Goal: Information Seeking & Learning: Learn about a topic

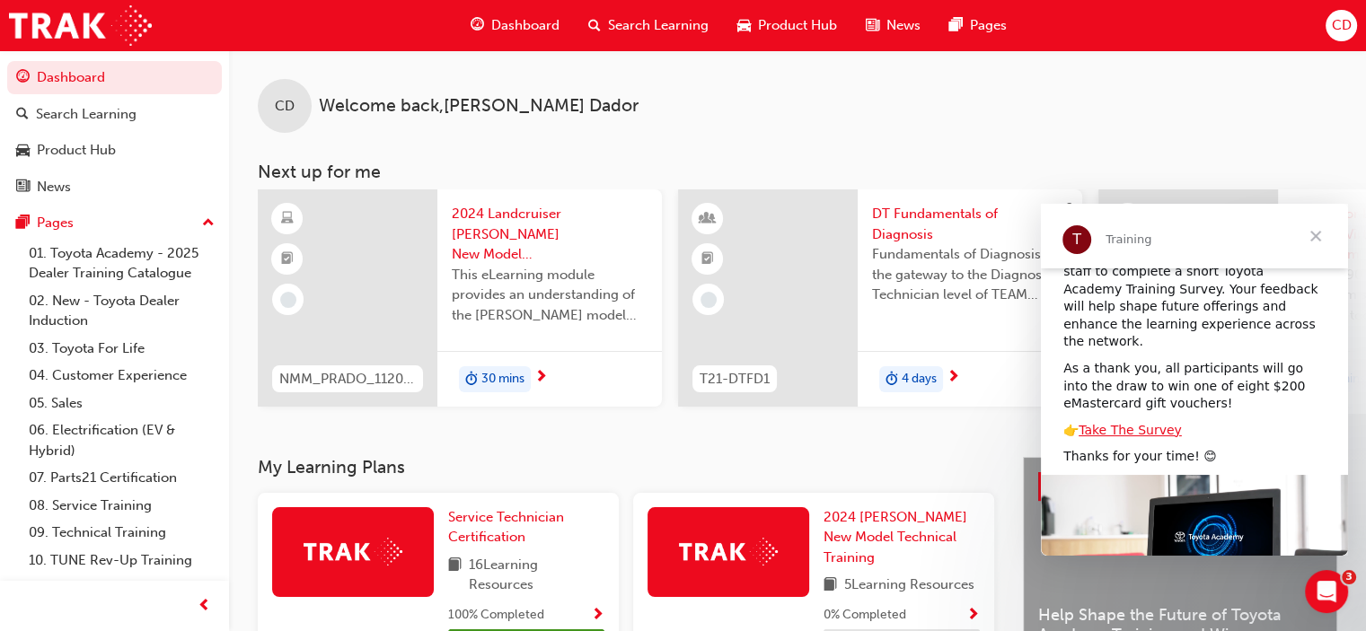
scroll to position [122, 0]
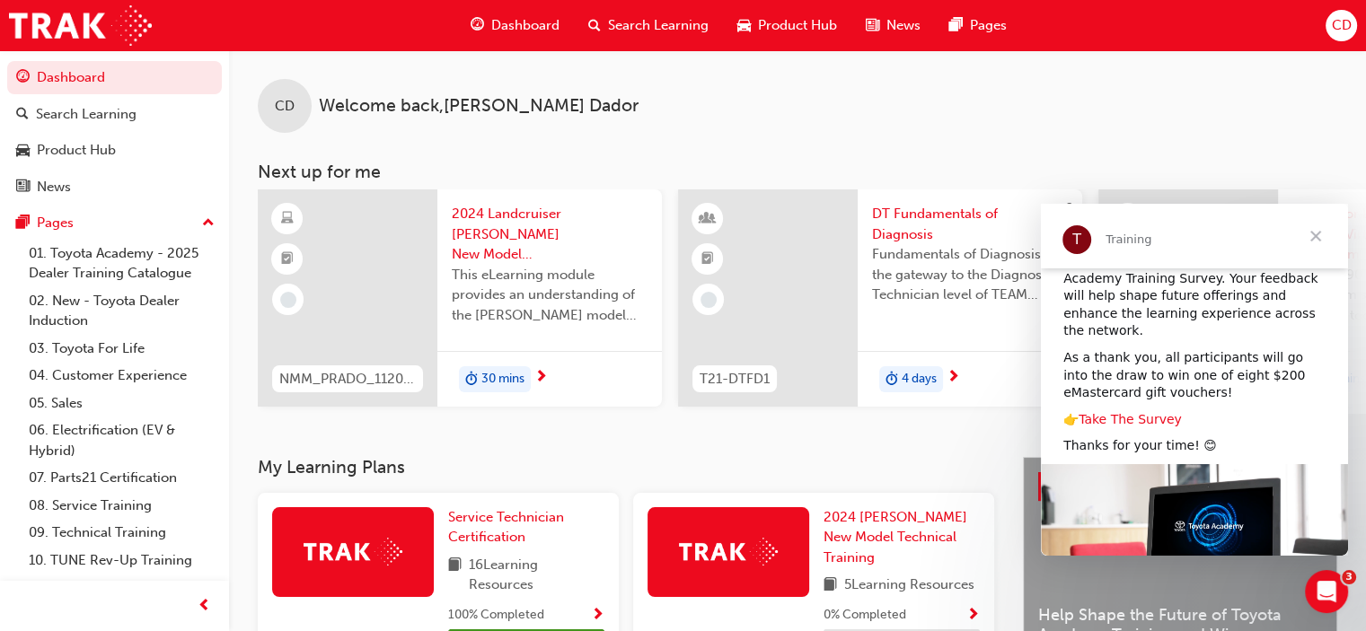
click at [1109, 412] on link "Take The Survey" at bounding box center [1129, 419] width 103 height 14
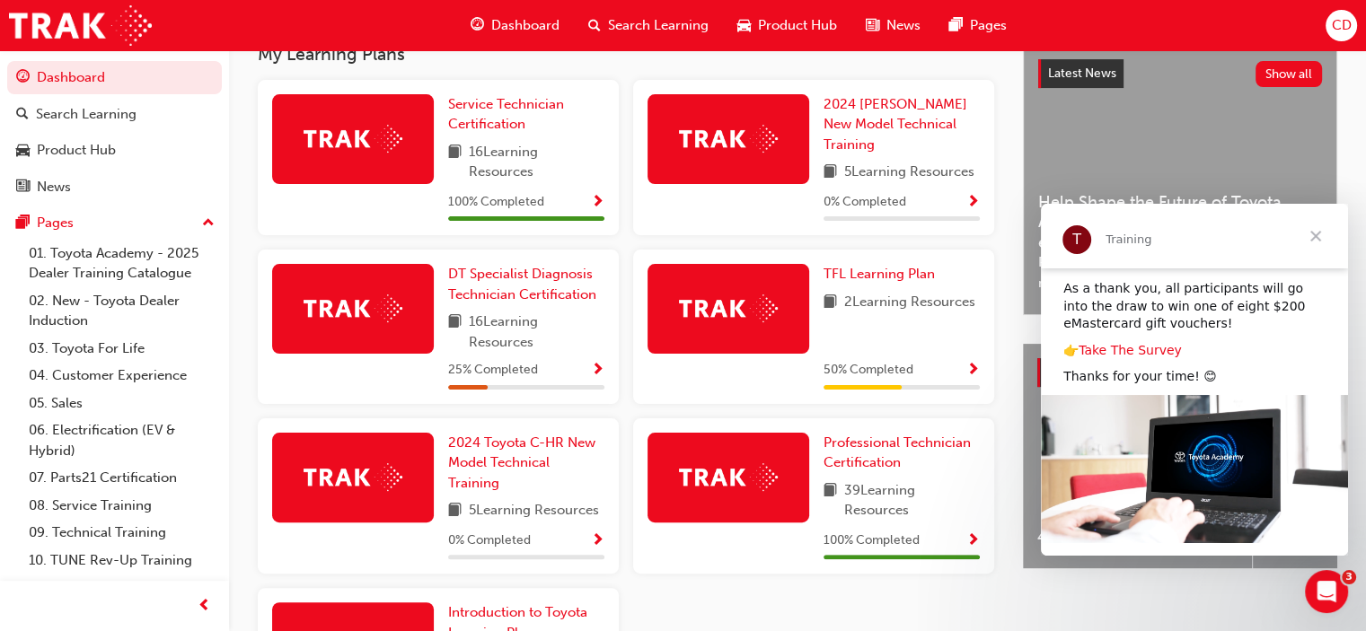
scroll to position [413, 0]
click at [358, 304] on img at bounding box center [353, 309] width 99 height 28
click at [388, 309] on img at bounding box center [353, 309] width 99 height 28
click at [474, 302] on span "DT Specialist Diagnosis Technician Certification" at bounding box center [522, 284] width 148 height 37
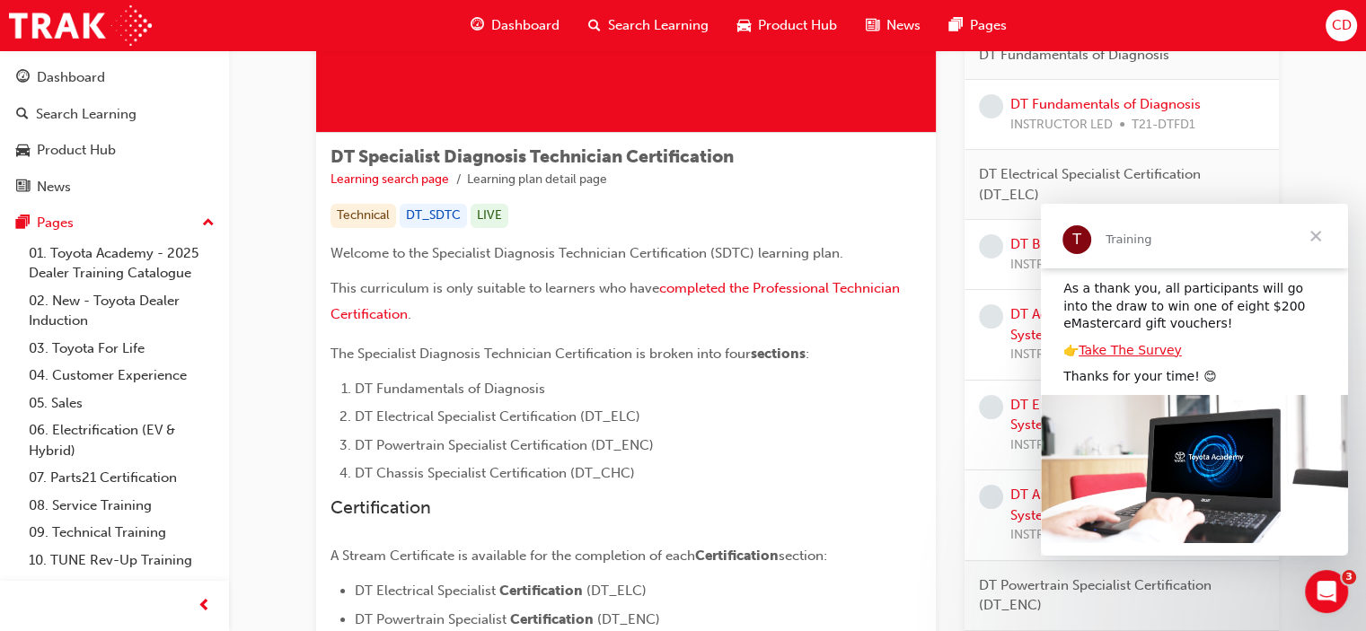
scroll to position [228, 0]
click at [1316, 234] on span "Close" at bounding box center [1315, 236] width 65 height 65
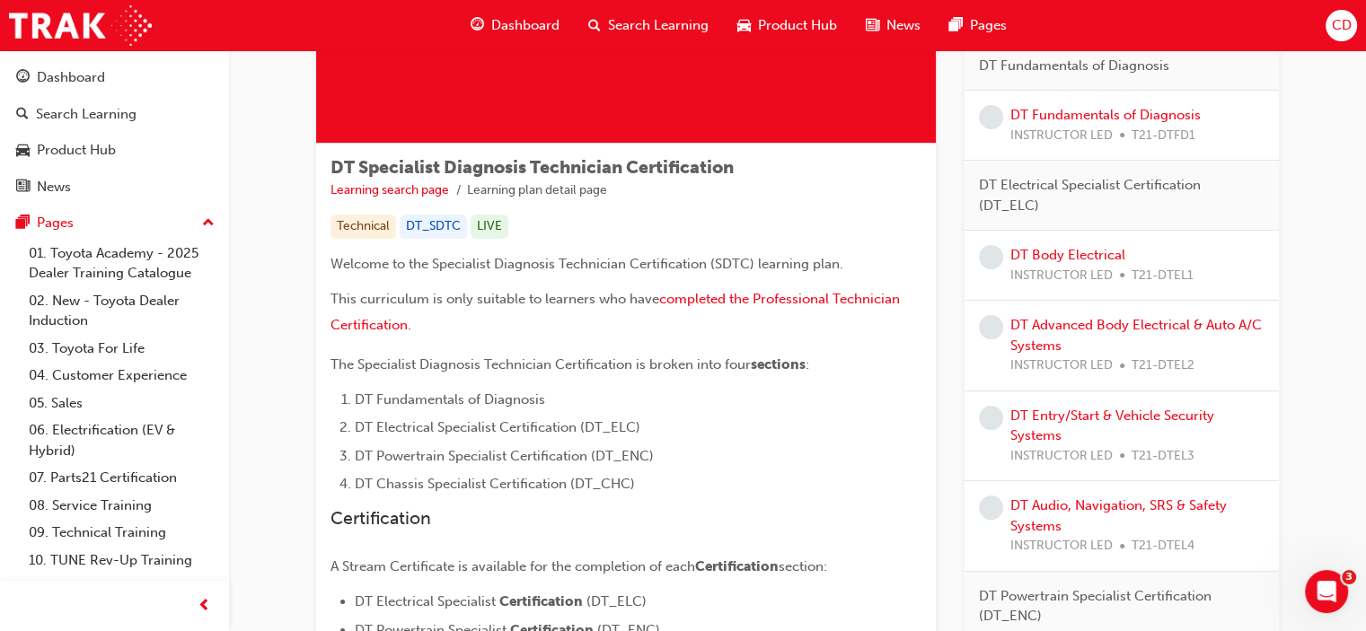
scroll to position [0, 0]
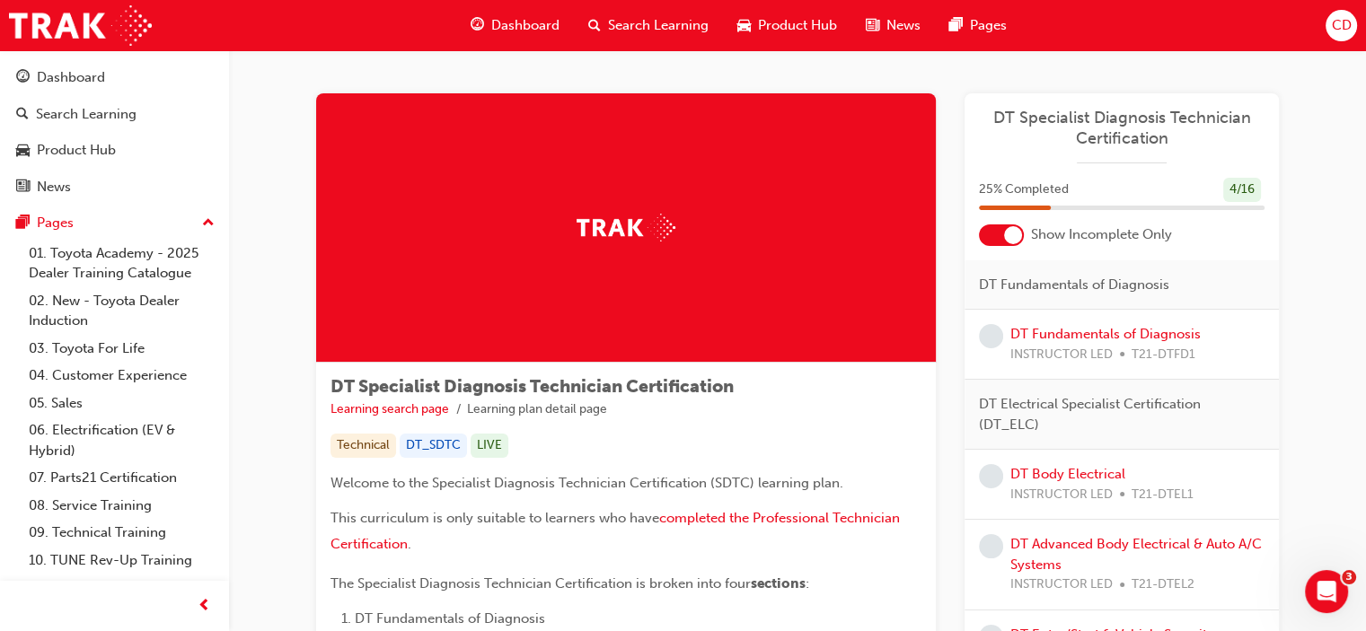
click at [1062, 358] on span "INSTRUCTOR LED" at bounding box center [1061, 355] width 102 height 21
click at [997, 344] on span "learningRecordVerb_NONE-icon" at bounding box center [991, 336] width 24 height 24
click at [1061, 329] on link "DT Fundamentals of Diagnosis" at bounding box center [1105, 334] width 190 height 16
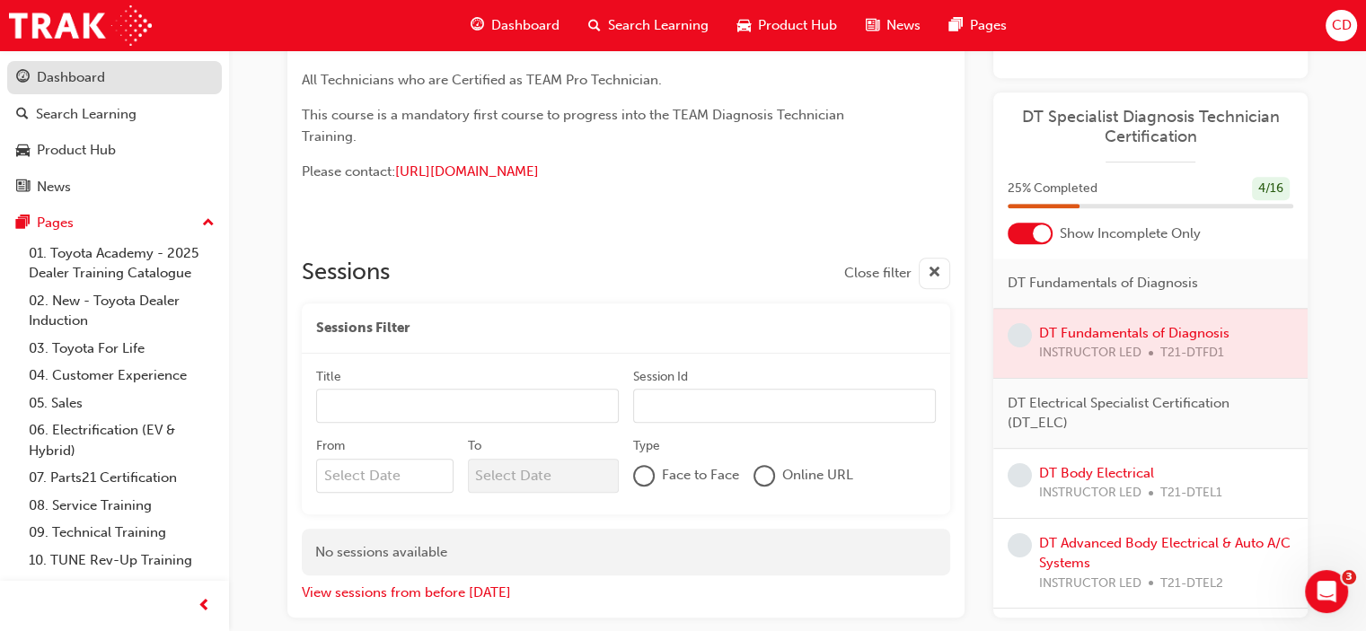
click at [90, 83] on div "Dashboard" at bounding box center [71, 77] width 68 height 21
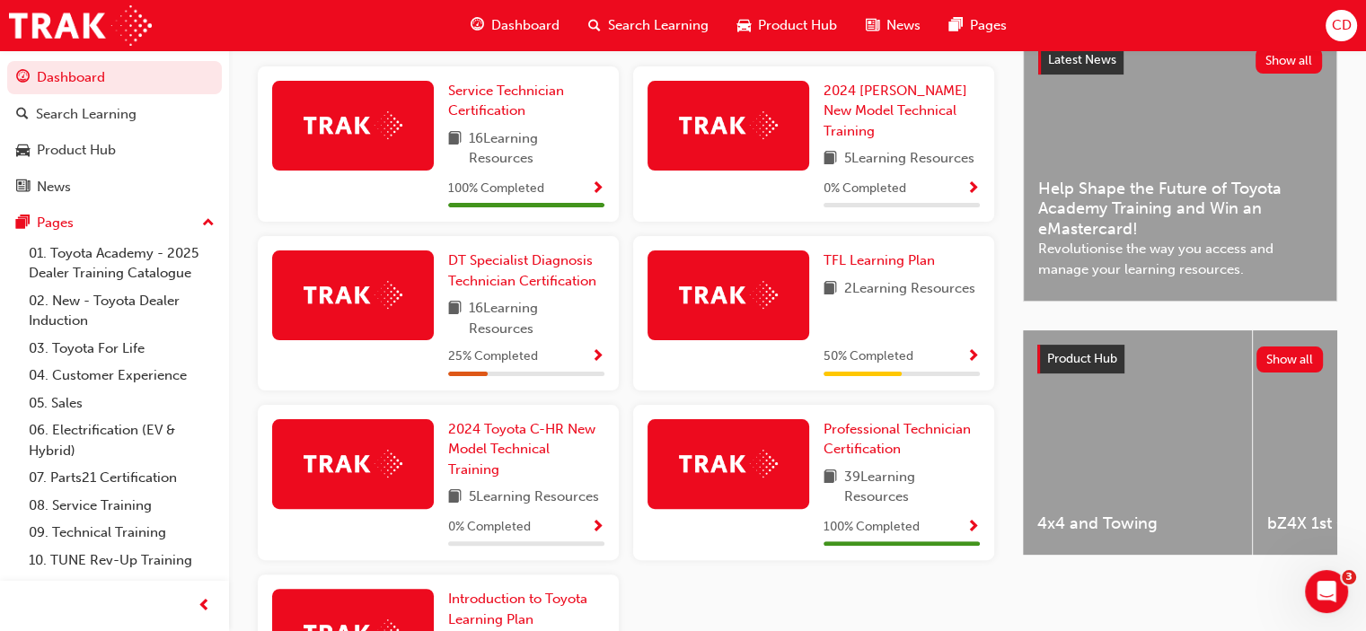
scroll to position [426, 0]
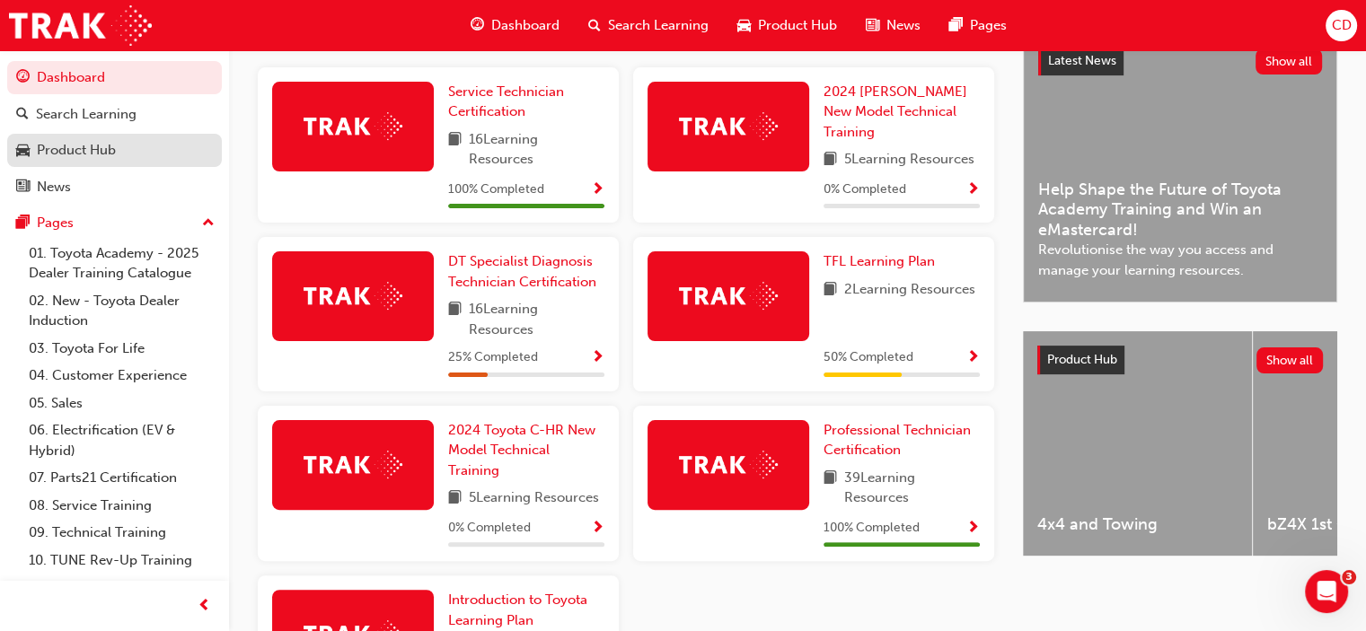
click at [80, 156] on div "Product Hub" at bounding box center [76, 150] width 79 height 21
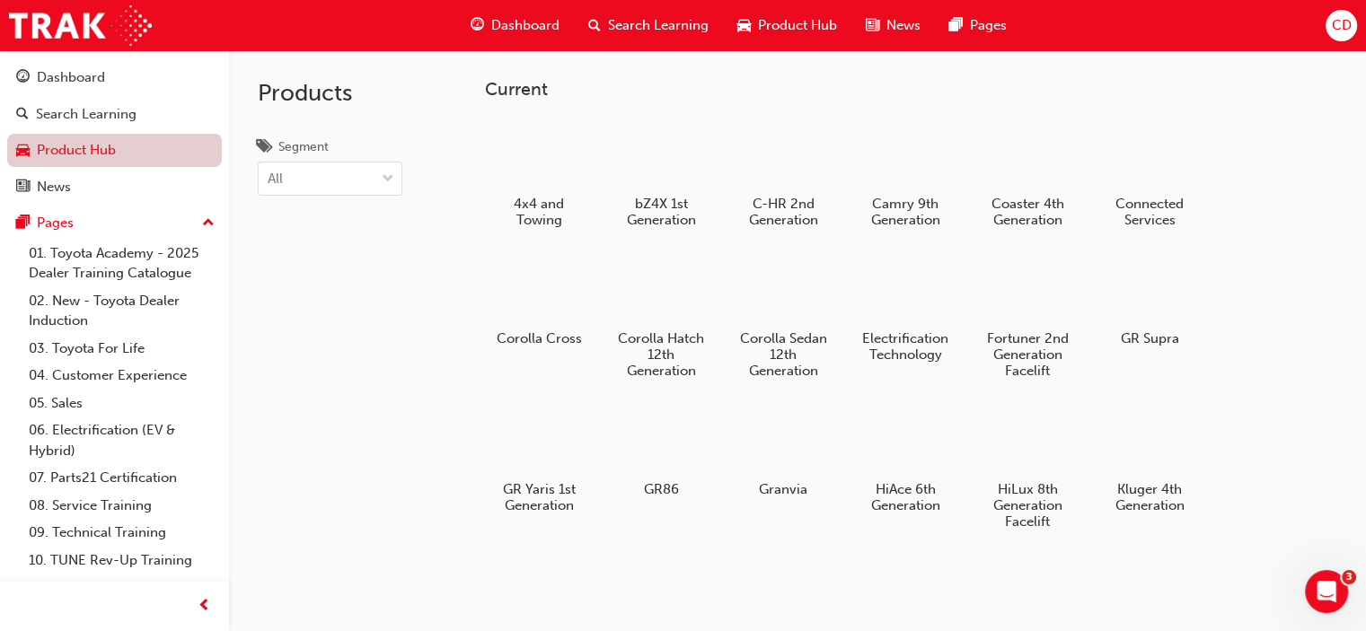
click at [80, 156] on link "Product Hub" at bounding box center [114, 150] width 215 height 33
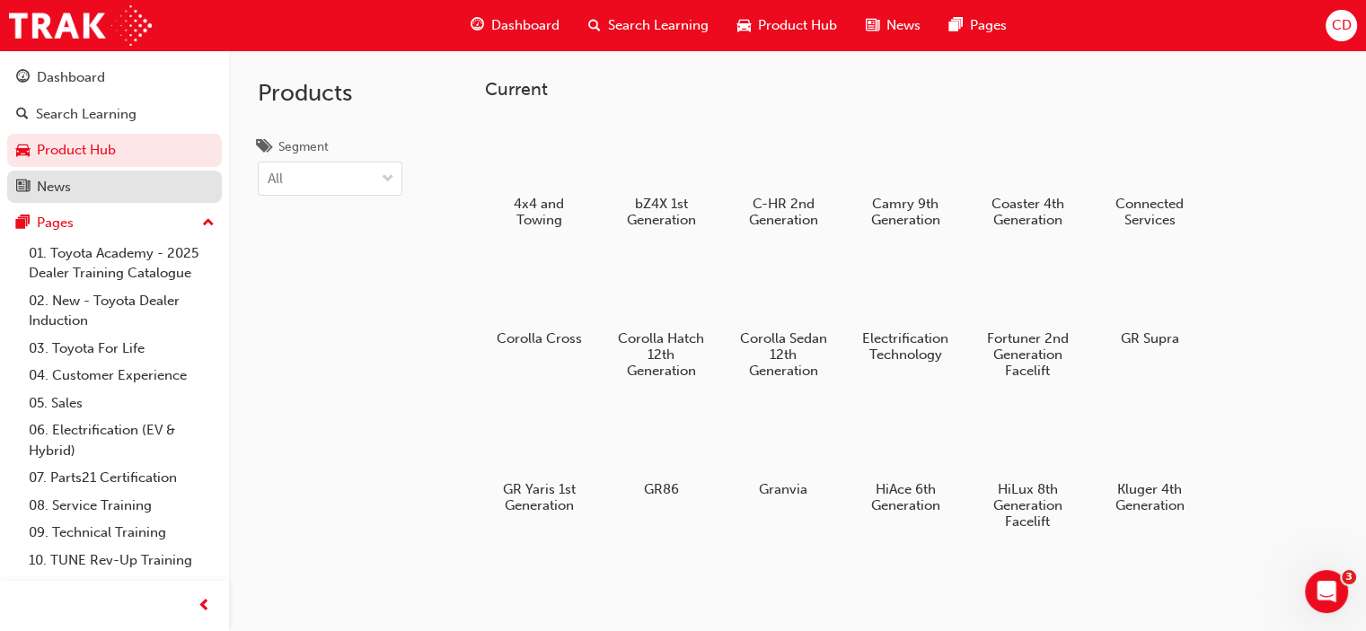
click at [75, 181] on div "News" at bounding box center [114, 187] width 197 height 22
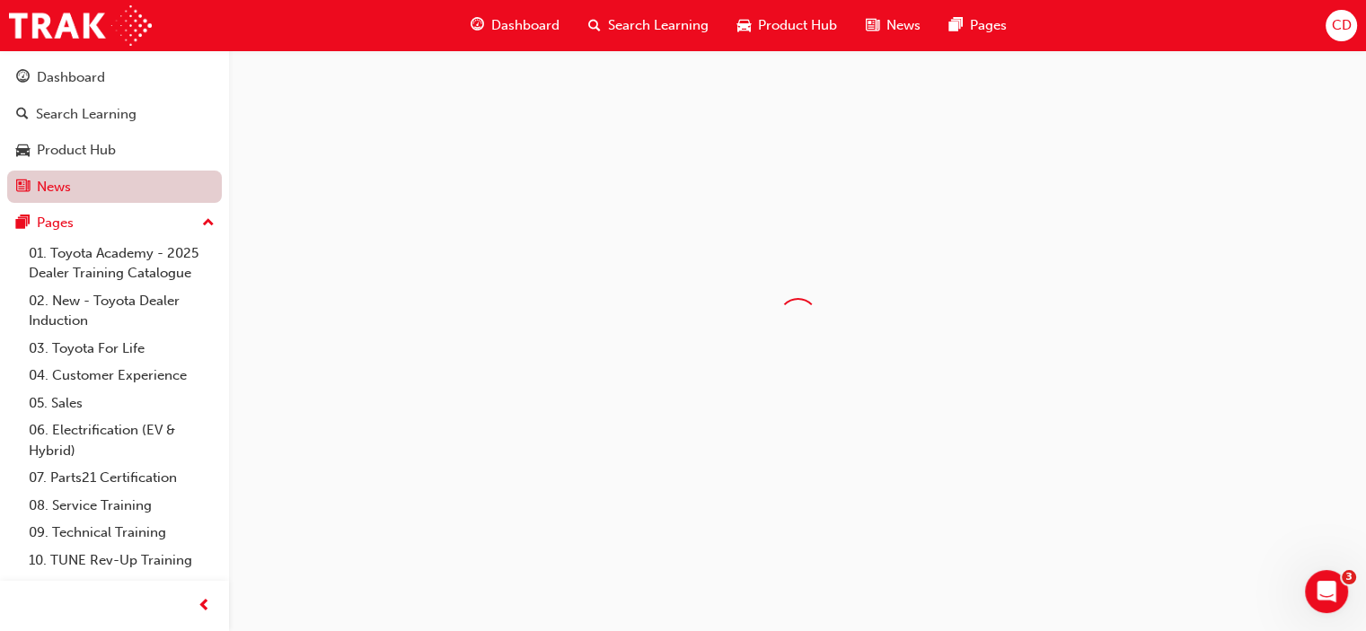
click at [75, 181] on link "News" at bounding box center [114, 187] width 215 height 33
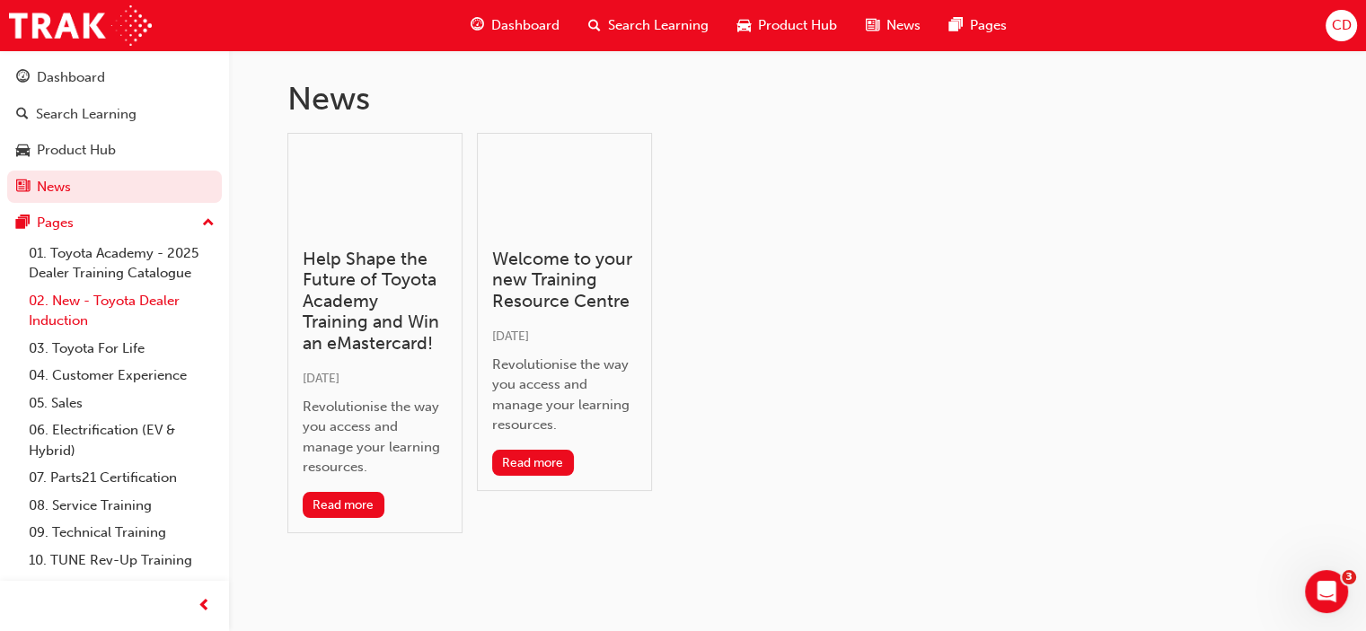
click at [63, 313] on link "02. New - Toyota Dealer Induction" at bounding box center [122, 311] width 200 height 48
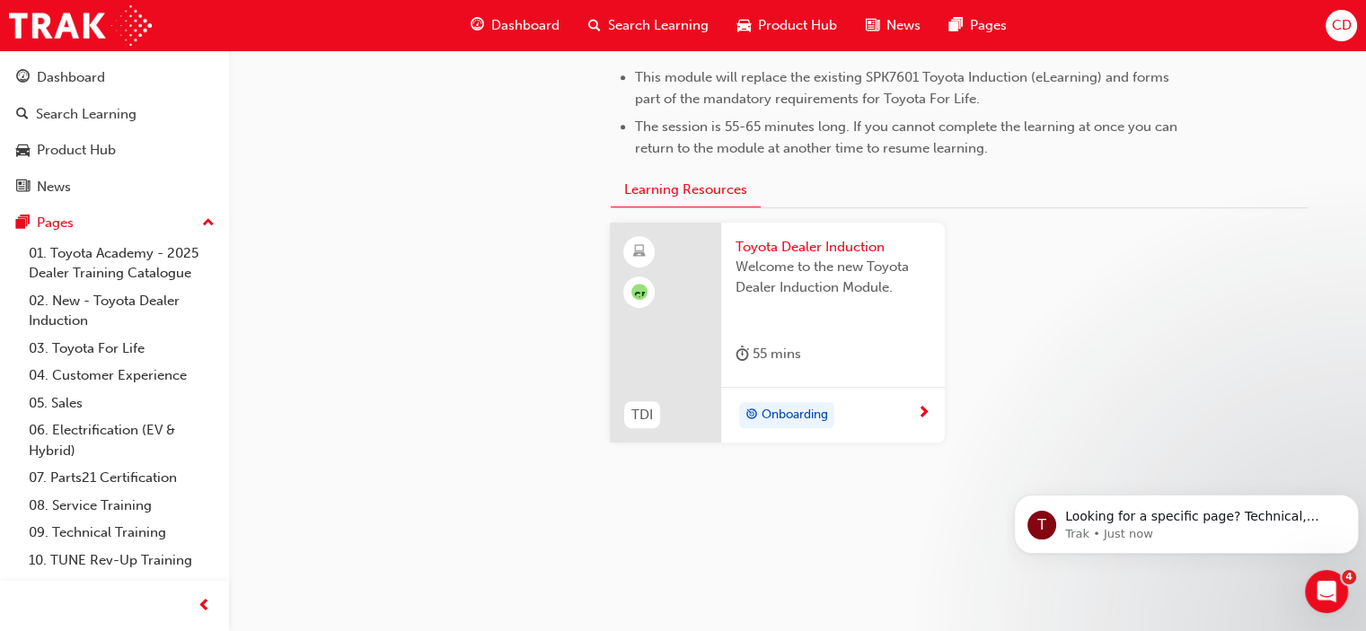
click at [924, 408] on span "next-icon" at bounding box center [923, 414] width 13 height 16
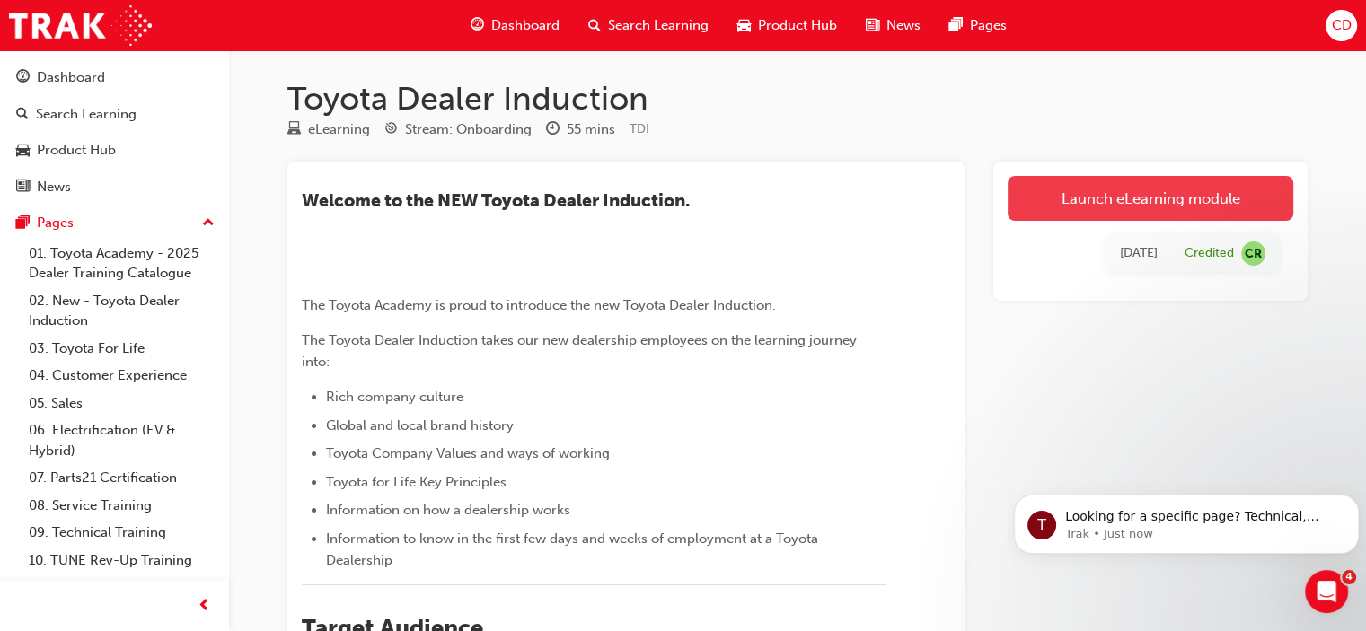
click at [1071, 189] on link "Launch eLearning module" at bounding box center [1151, 198] width 286 height 45
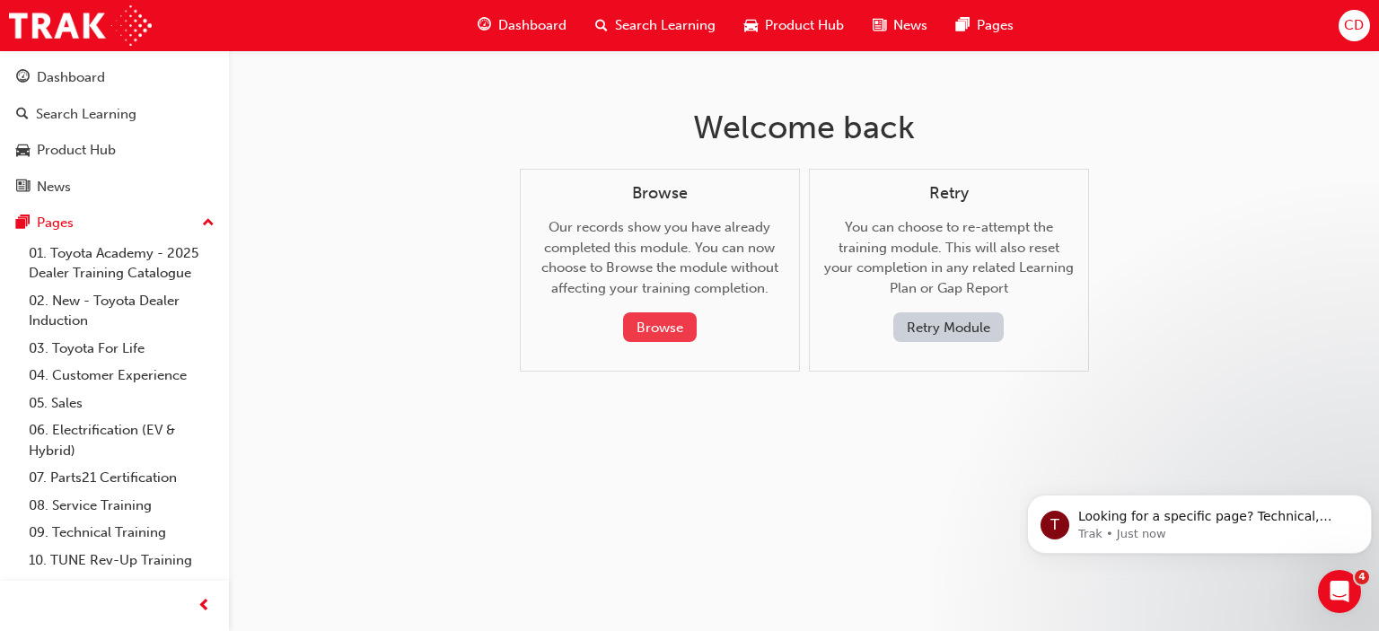
click at [682, 327] on button "Browse" at bounding box center [660, 328] width 74 height 30
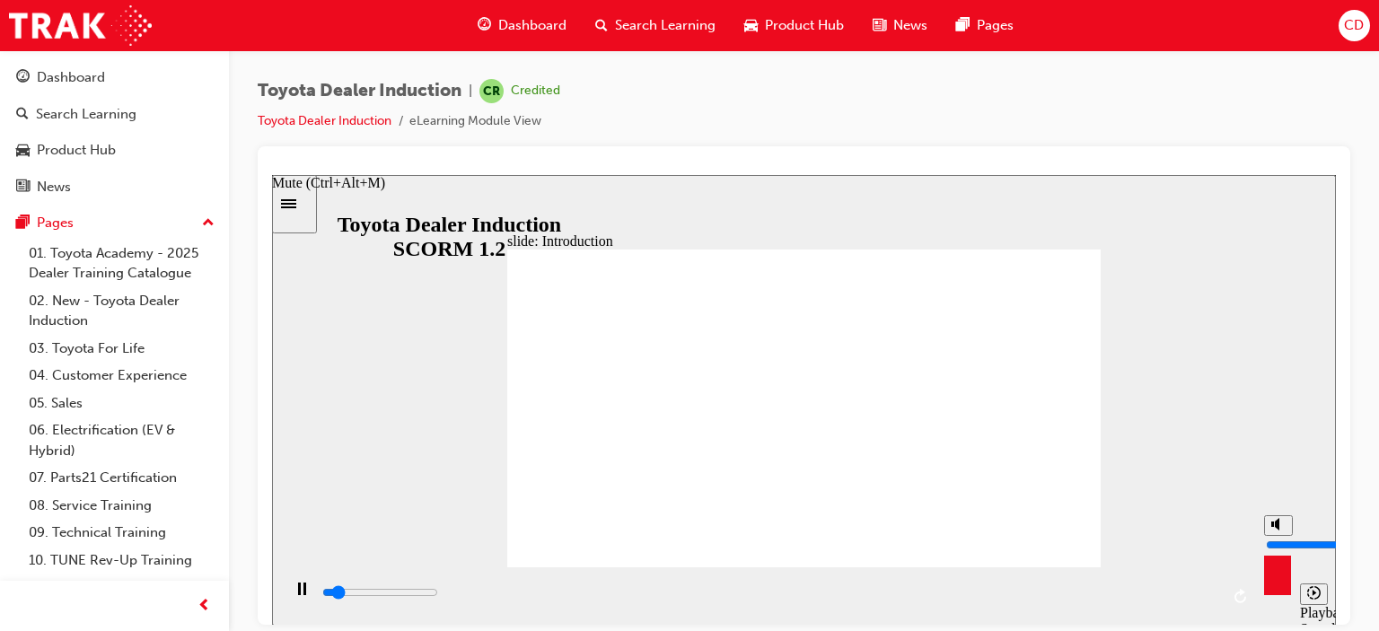
click at [1285, 590] on div "misc controls" at bounding box center [1277, 568] width 27 height 67
type input "30400"
click at [304, 594] on rect "Pause (Ctrl+Alt+P)" at bounding box center [305, 588] width 3 height 13
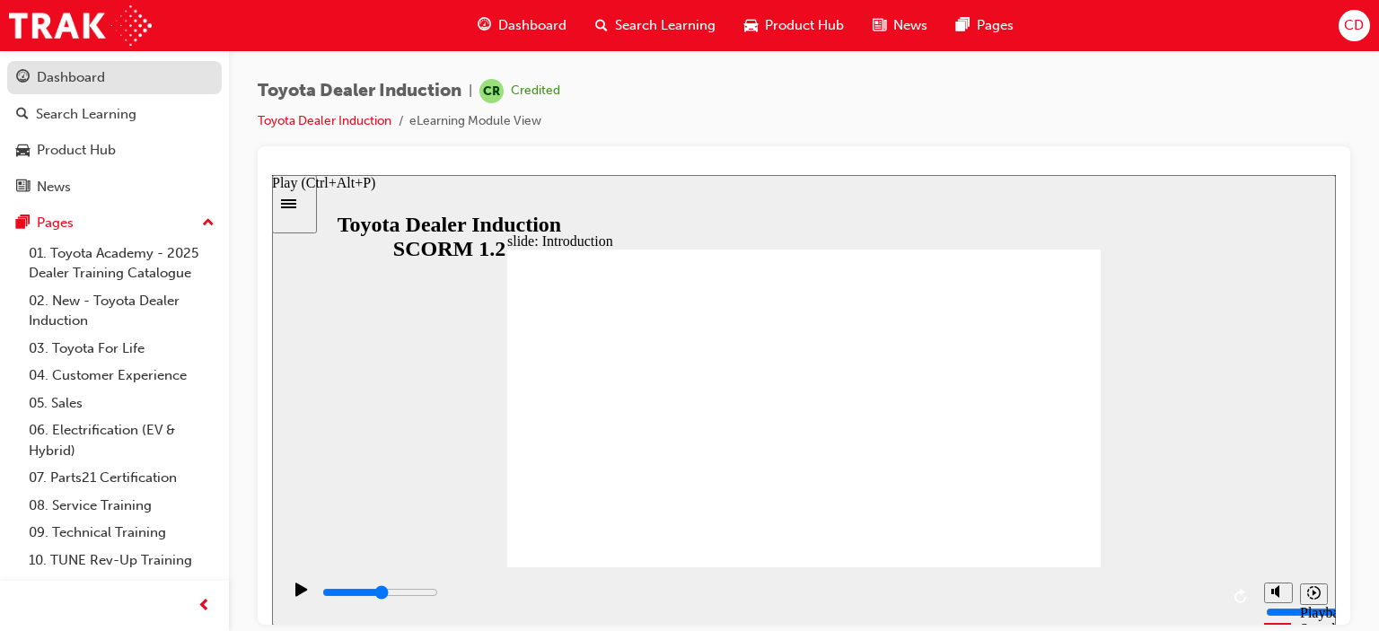
click at [79, 85] on div "Dashboard" at bounding box center [71, 77] width 68 height 21
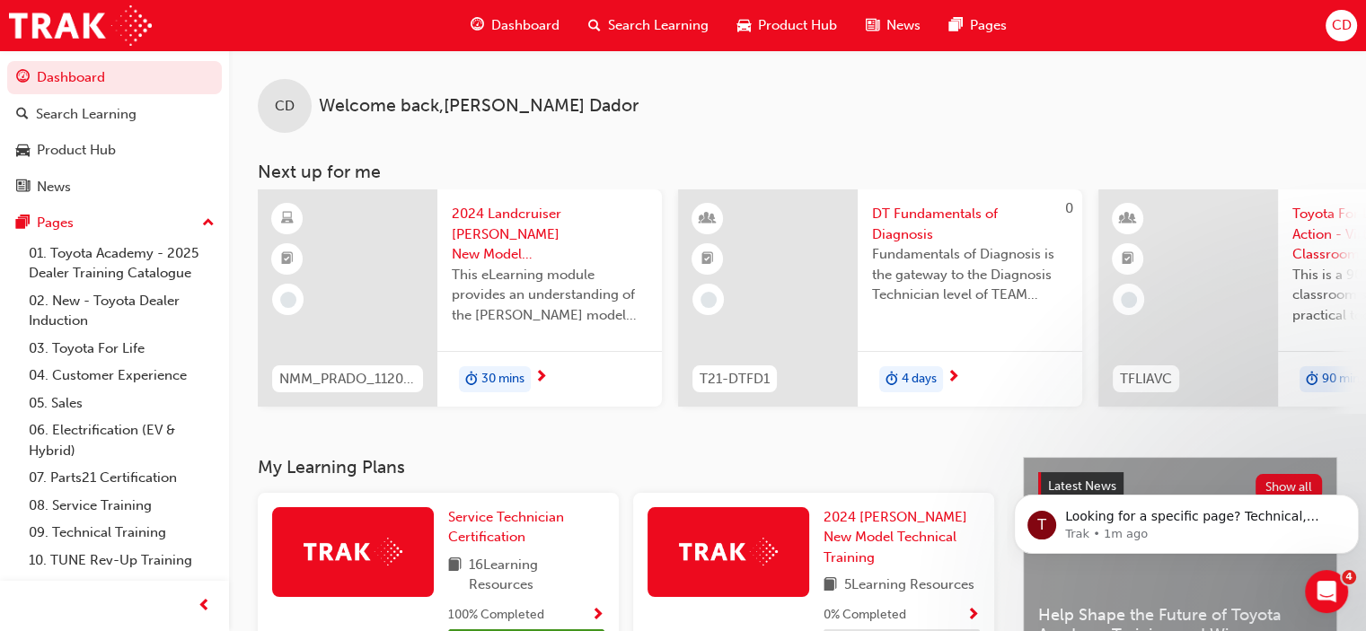
click at [410, 290] on div at bounding box center [348, 297] width 180 height 217
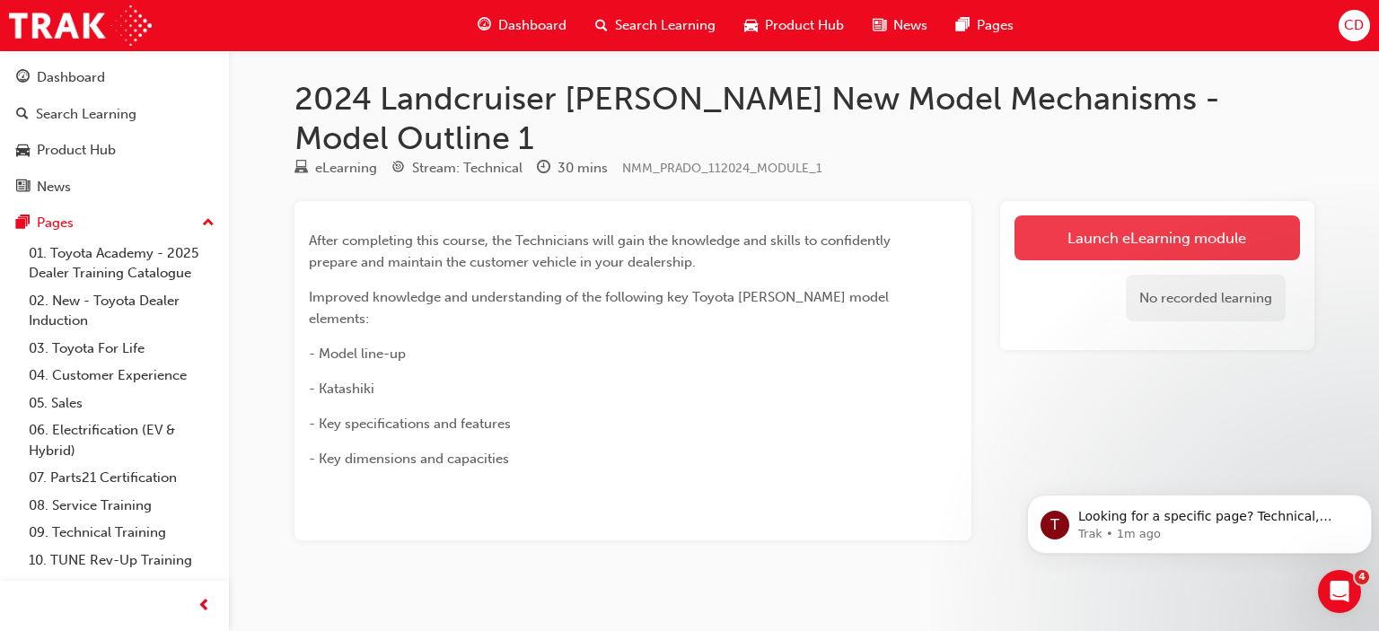
click at [1069, 216] on link "Launch eLearning module" at bounding box center [1158, 238] width 286 height 45
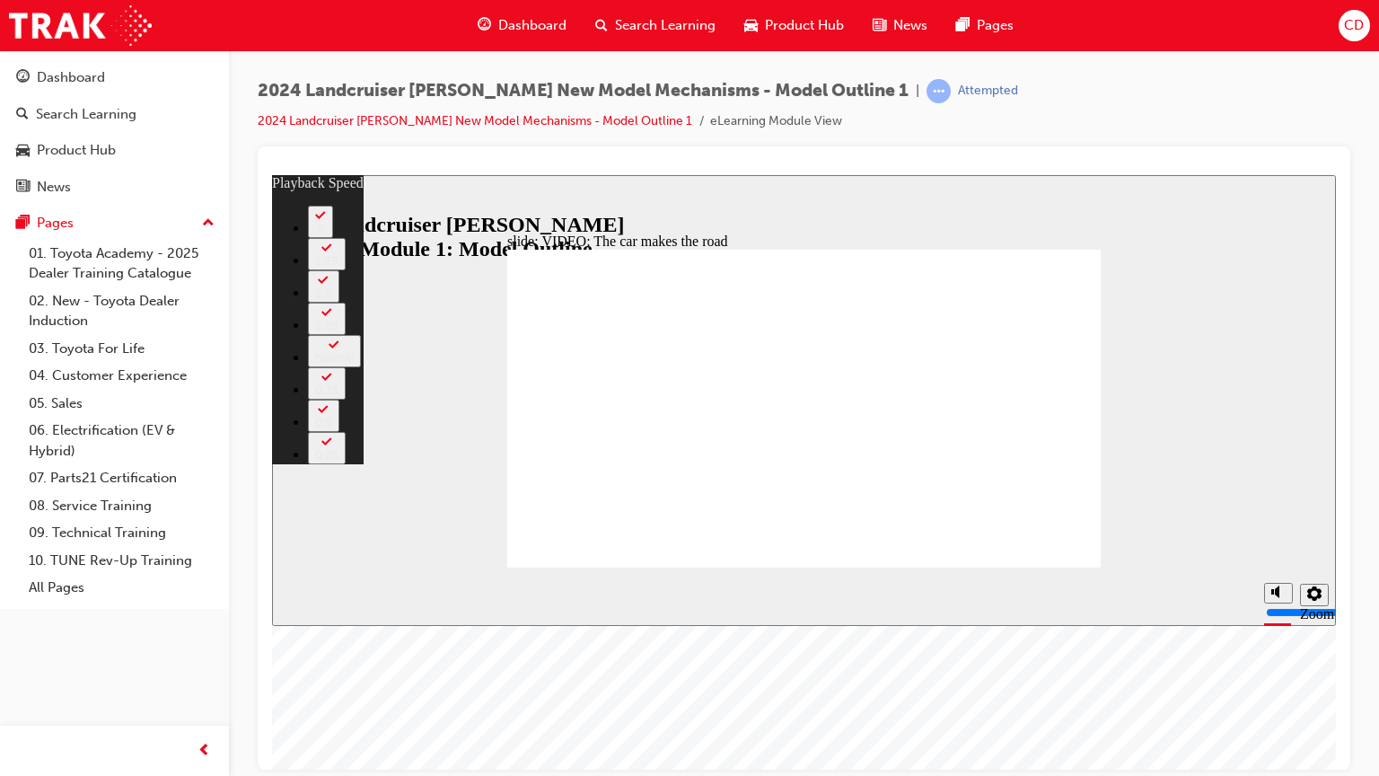
type input "86"
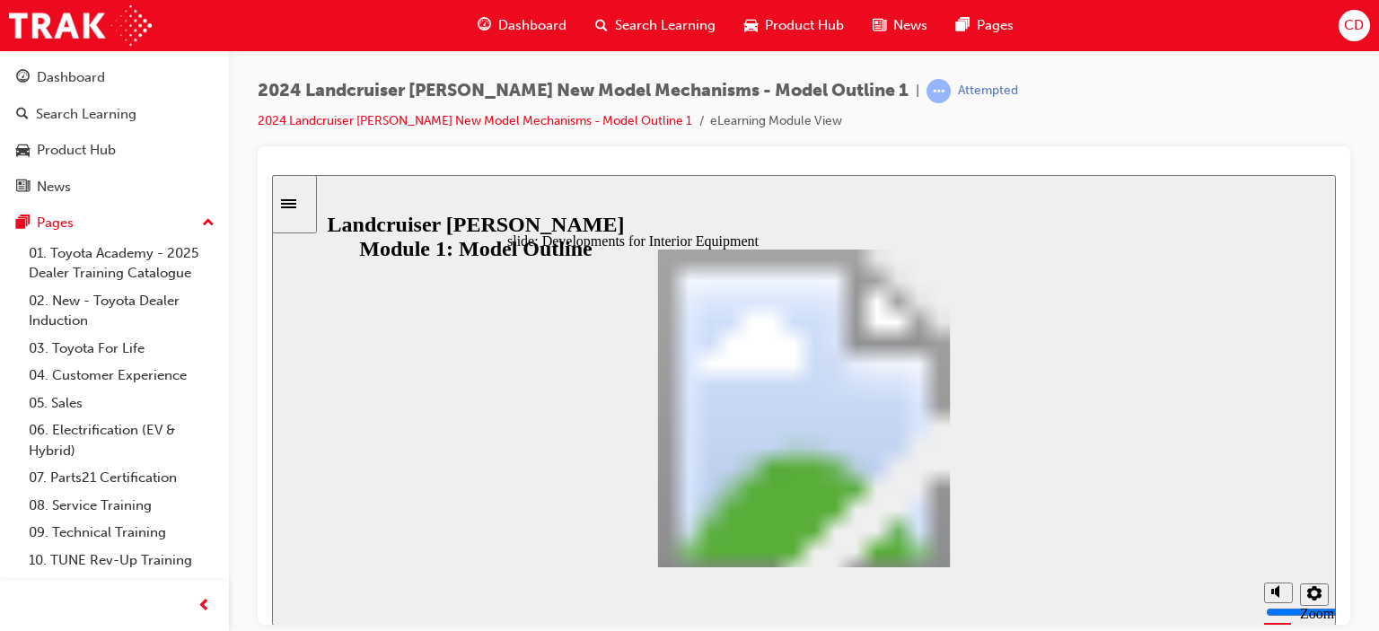
drag, startPoint x: 770, startPoint y: 539, endPoint x: 982, endPoint y: 308, distance: 312.7
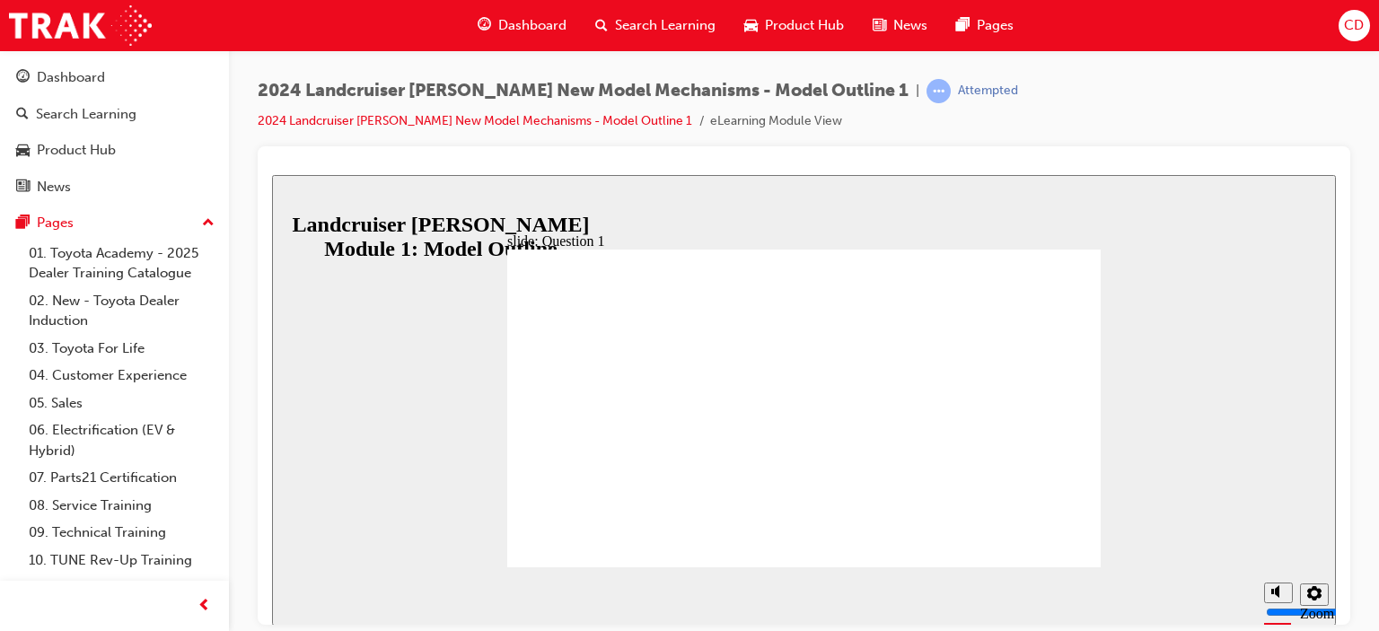
radio input "true"
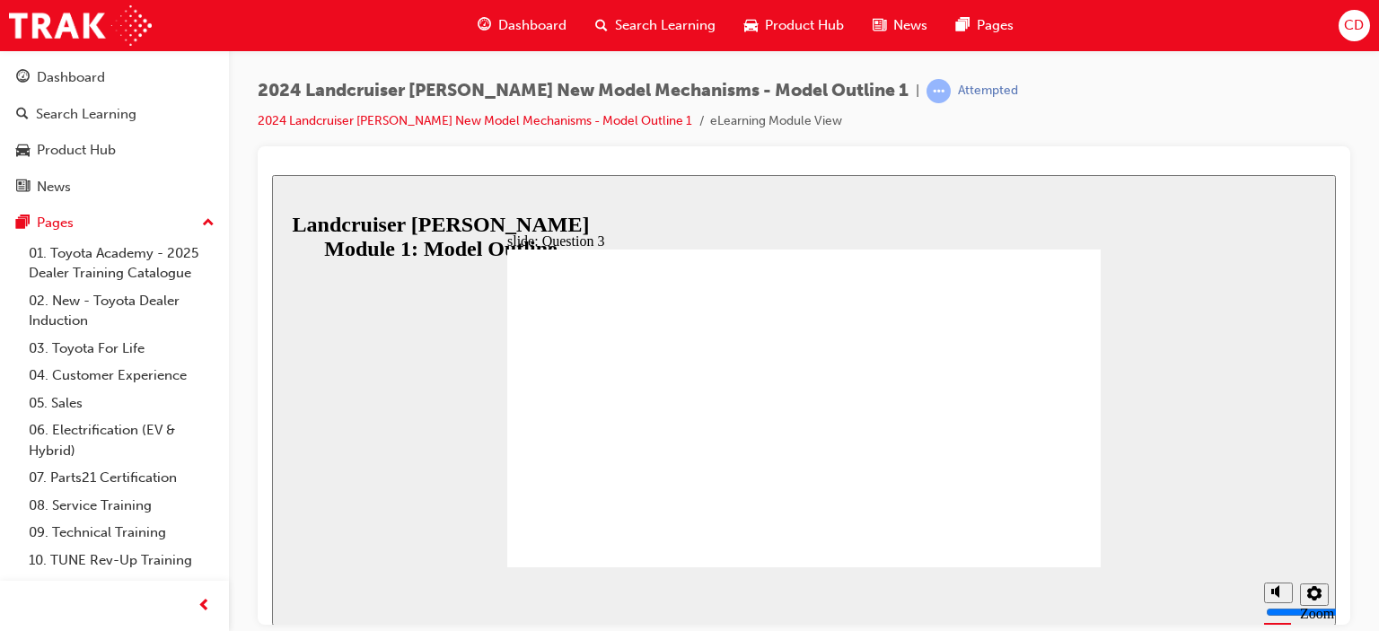
radio input "true"
radio input "false"
radio input "true"
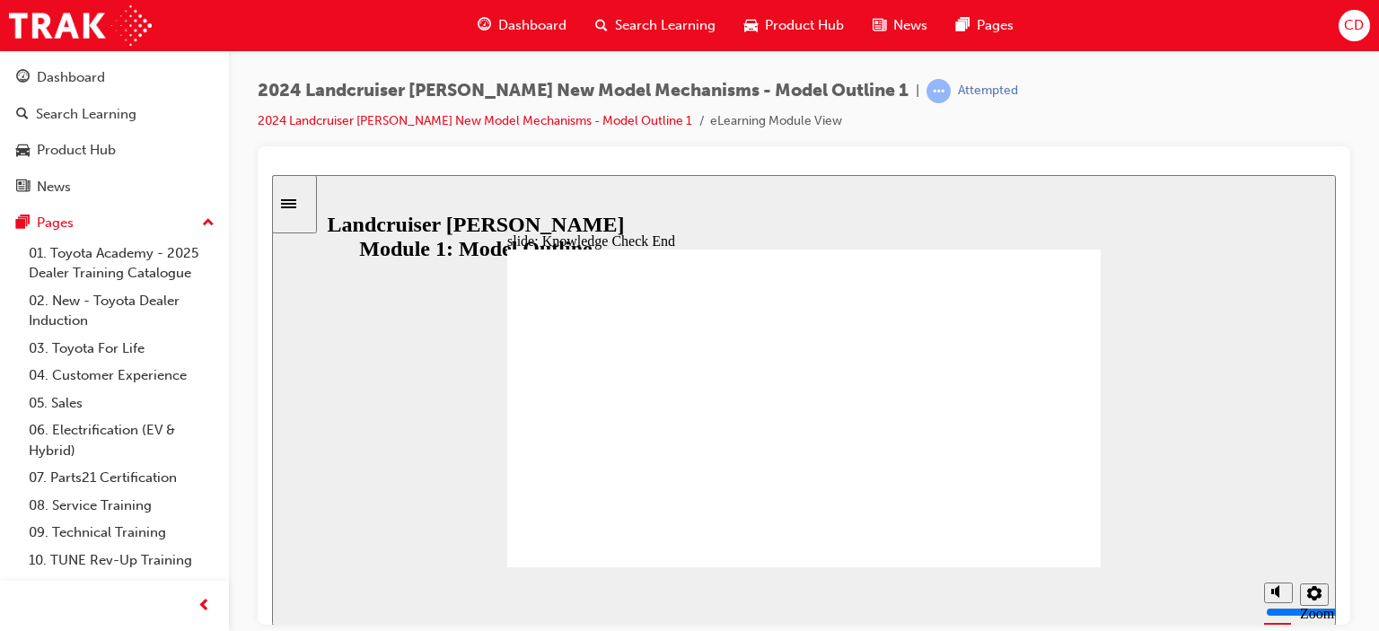
drag, startPoint x: 772, startPoint y: 467, endPoint x: 763, endPoint y: 504, distance: 37.9
drag, startPoint x: 845, startPoint y: 436, endPoint x: 650, endPoint y: 482, distance: 200.4
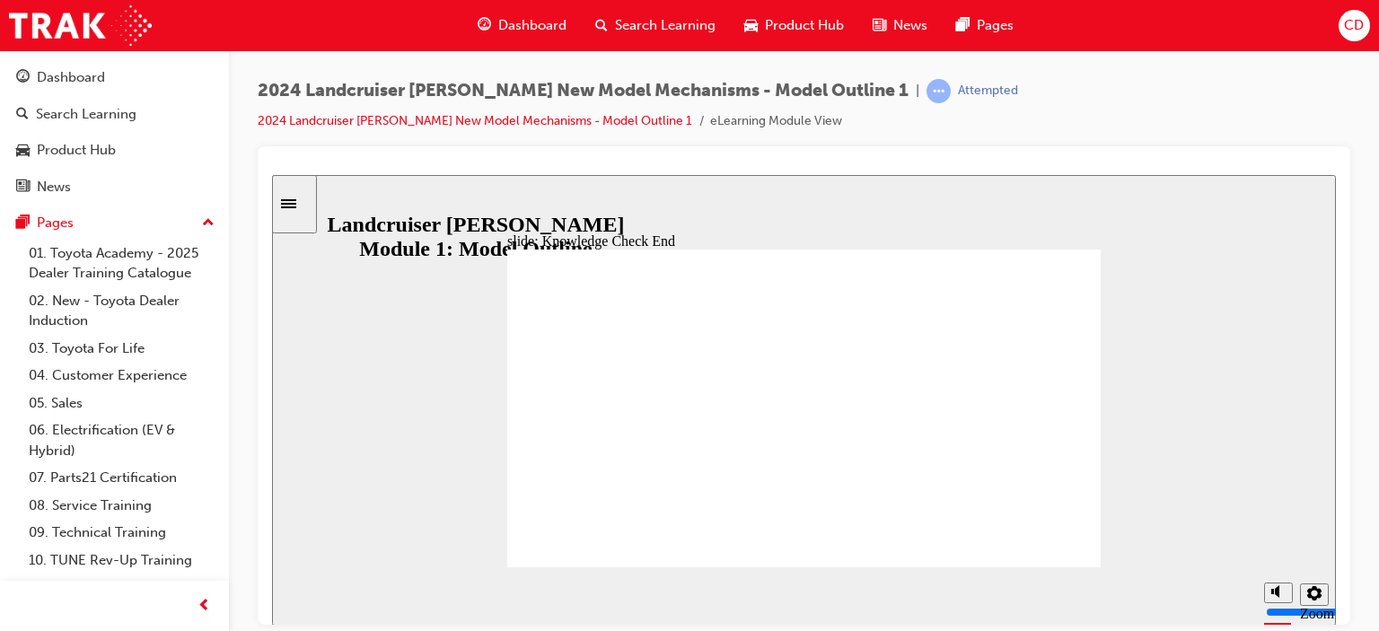
click at [575, 207] on div "slide: Knowledge Check End Review the identified sections of this module again,…" at bounding box center [804, 399] width 1064 height 451
click at [296, 206] on icon "Sidebar Toggle" at bounding box center [288, 202] width 15 height 9
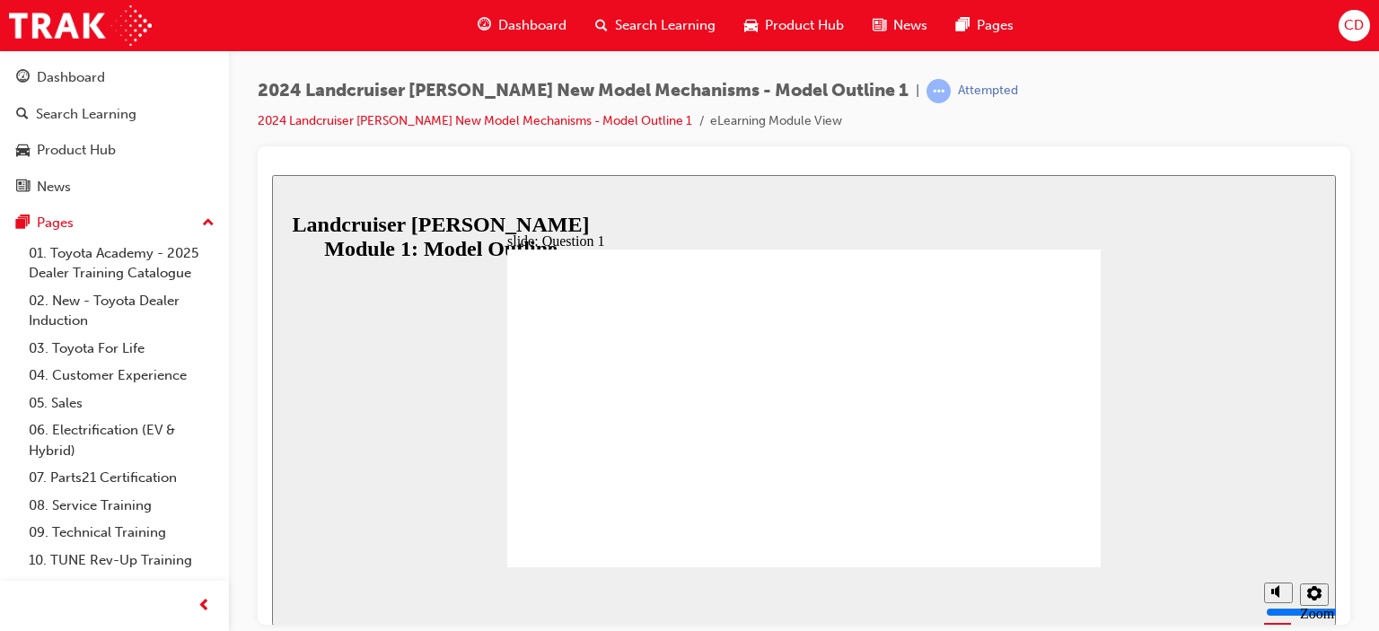
radio input "false"
radio input "true"
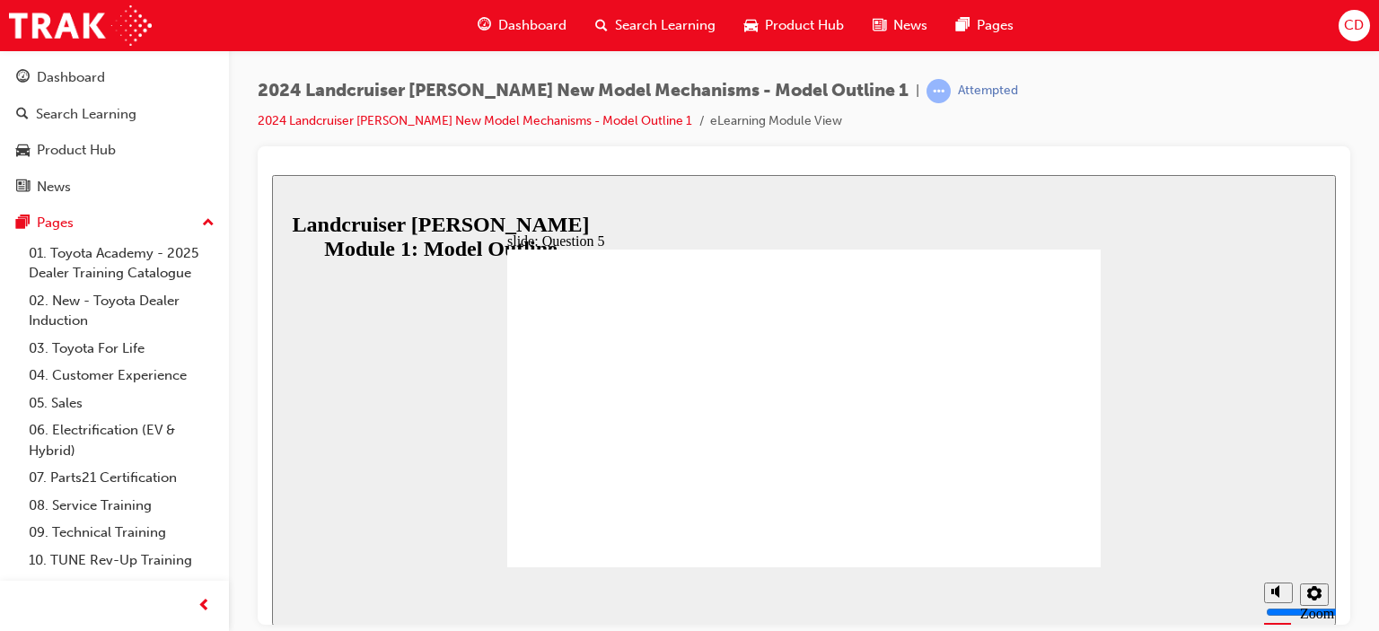
radio input "true"
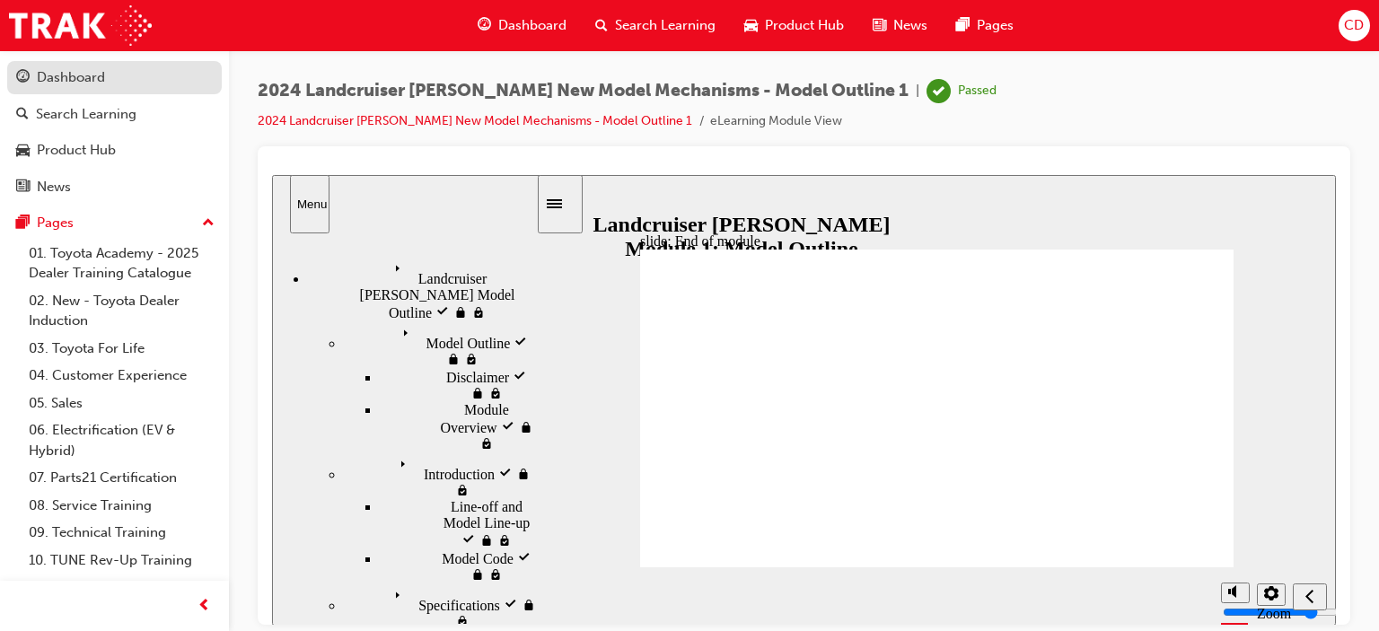
click at [98, 80] on div "Dashboard" at bounding box center [71, 77] width 68 height 21
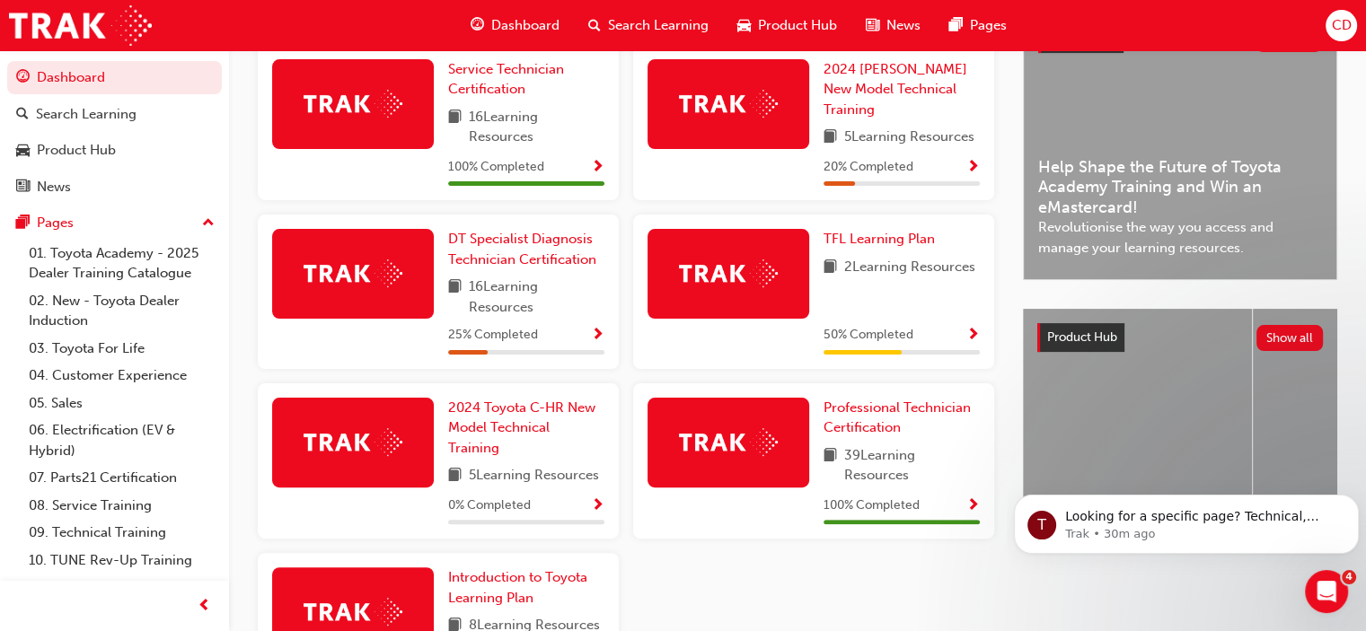
click at [313, 405] on div at bounding box center [353, 443] width 162 height 90
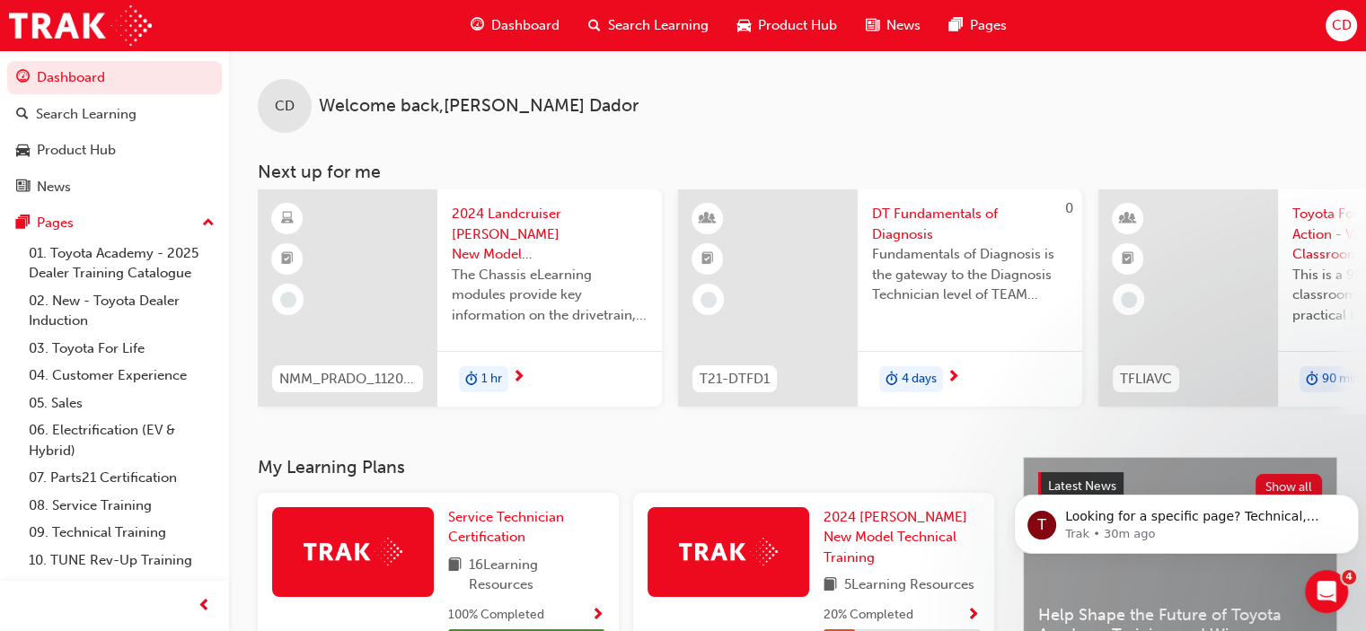
click at [923, 210] on span "DT Fundamentals of Diagnosis" at bounding box center [970, 224] width 196 height 40
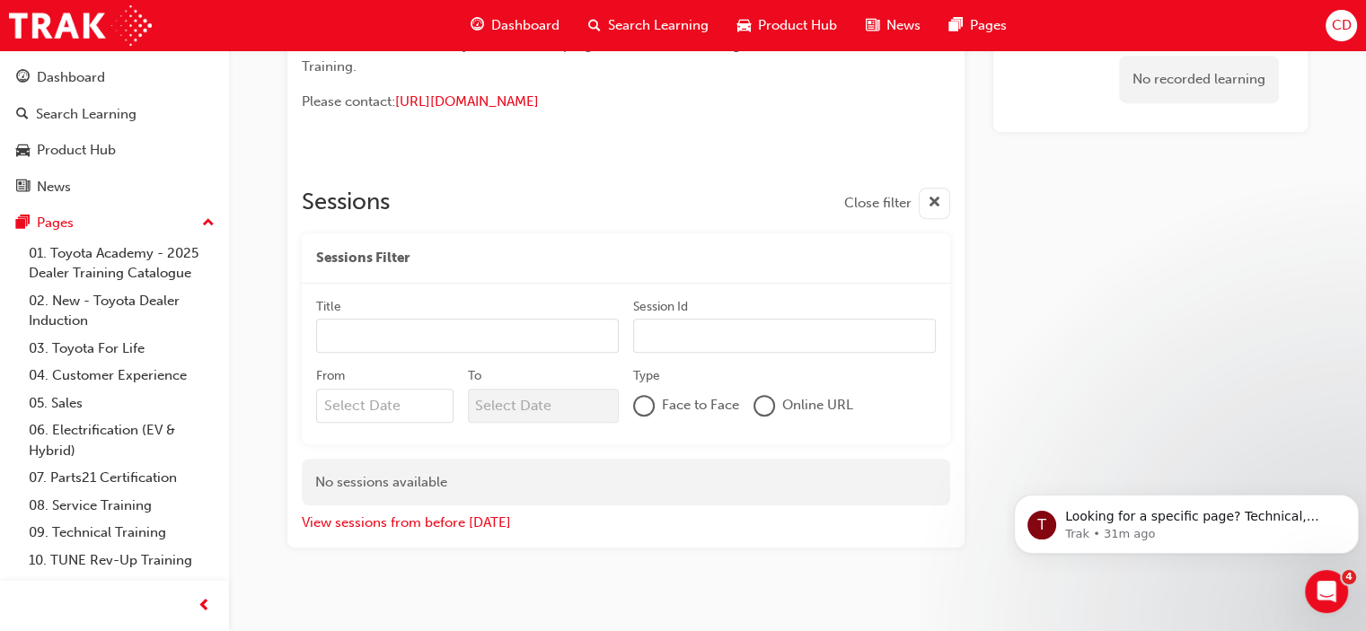
scroll to position [938, 0]
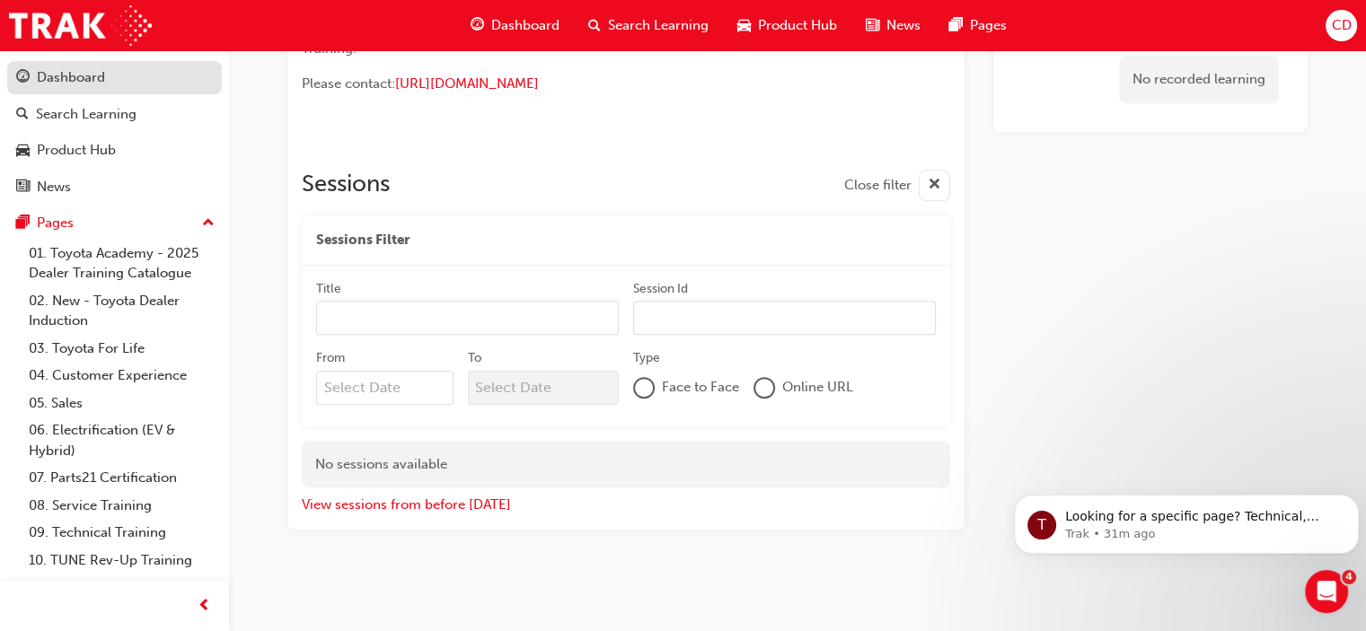
click at [63, 78] on div "Dashboard" at bounding box center [71, 77] width 68 height 21
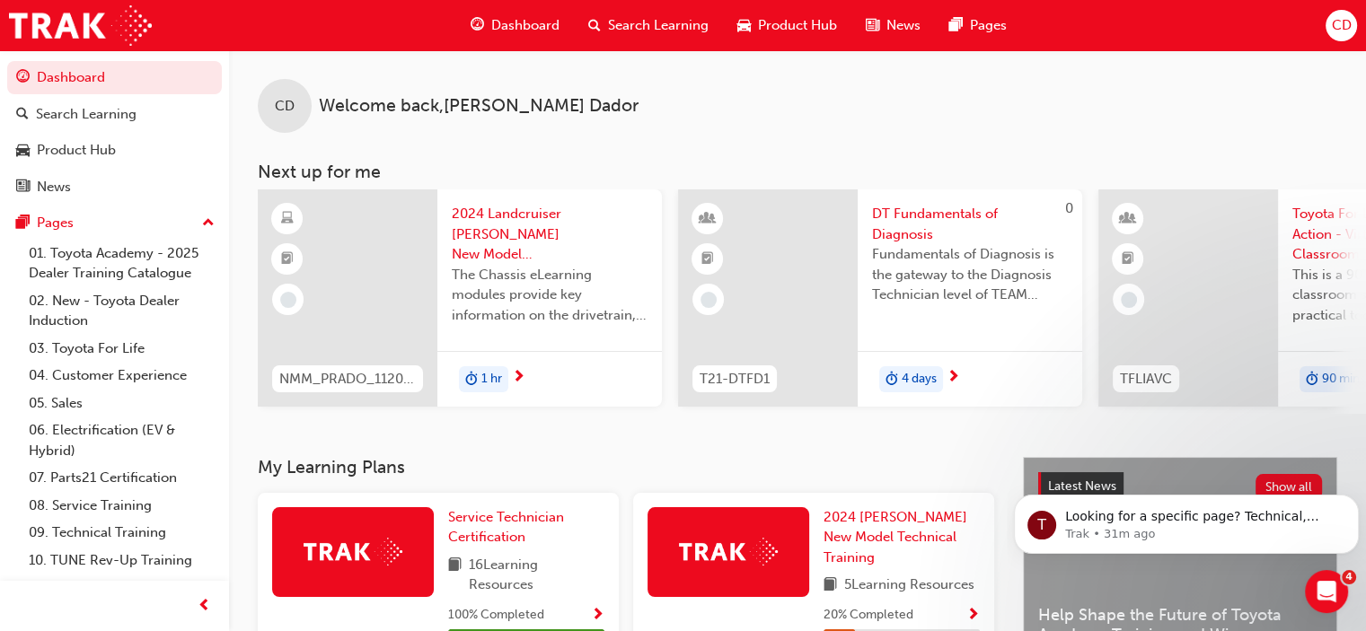
click at [492, 223] on span "2024 Landcruiser [PERSON_NAME] New Model Mechanisms - Chassis 2" at bounding box center [550, 234] width 196 height 61
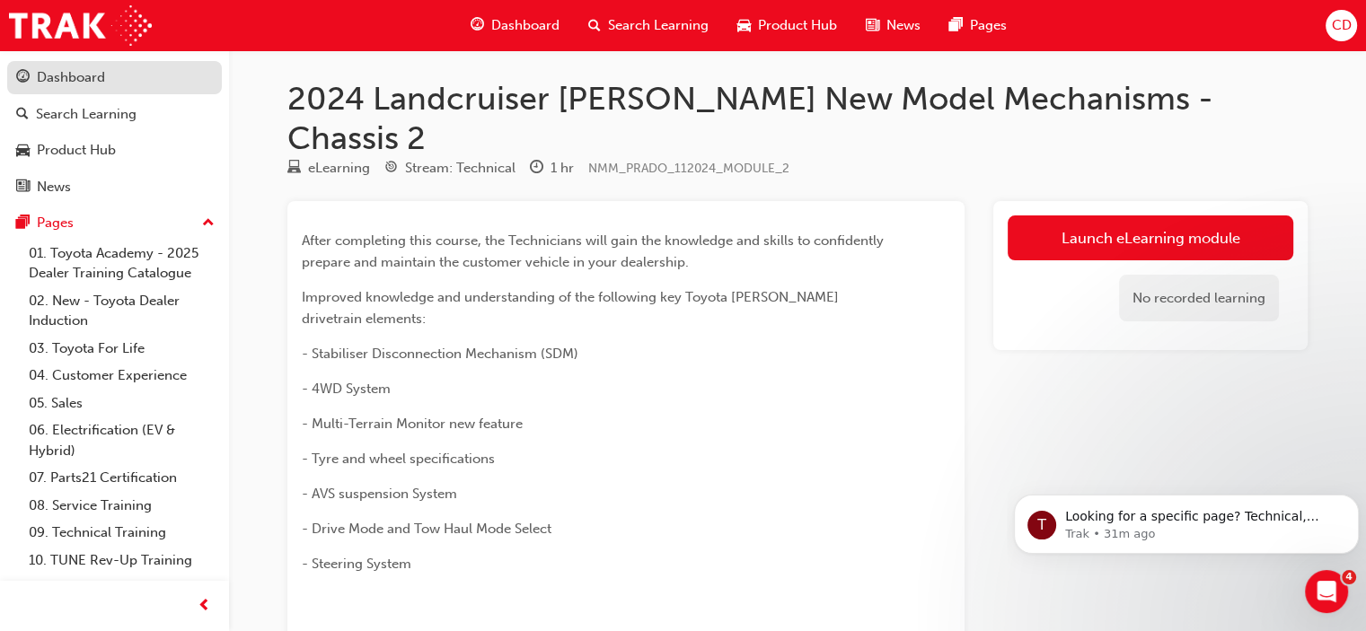
click at [74, 67] on div "Dashboard" at bounding box center [71, 77] width 68 height 21
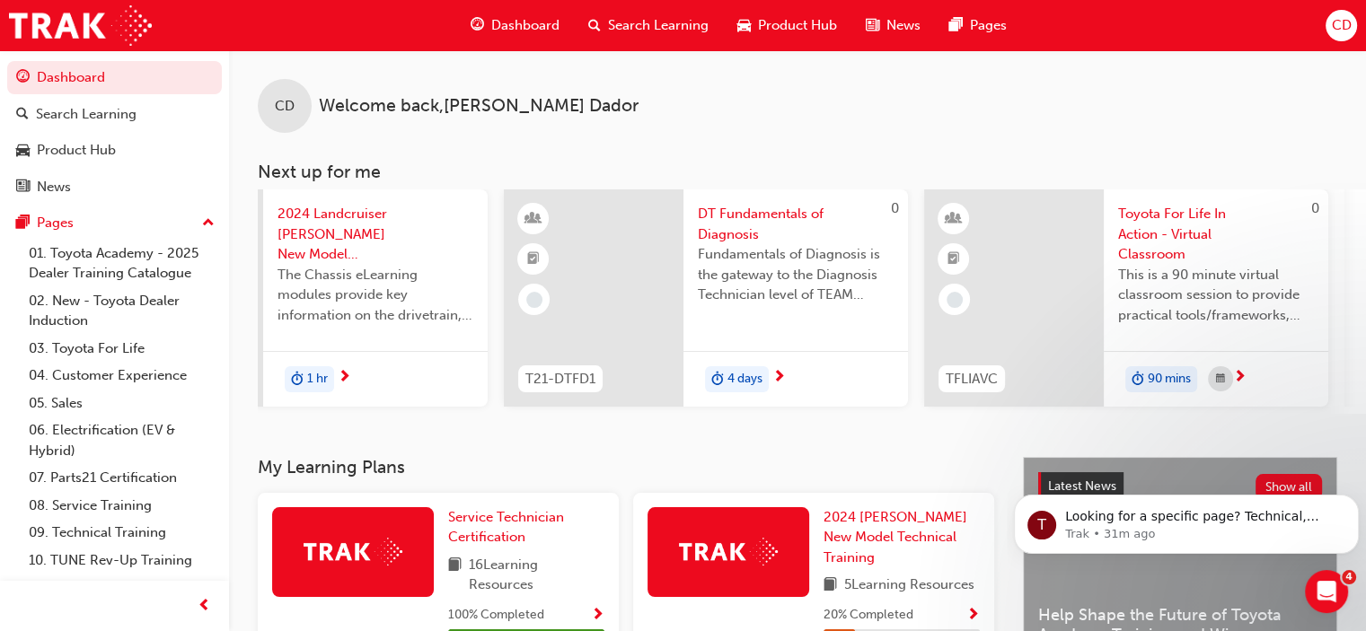
scroll to position [0, 179]
click at [1184, 215] on span "Toyota For Life In Action - Virtual Classroom" at bounding box center [1212, 234] width 196 height 61
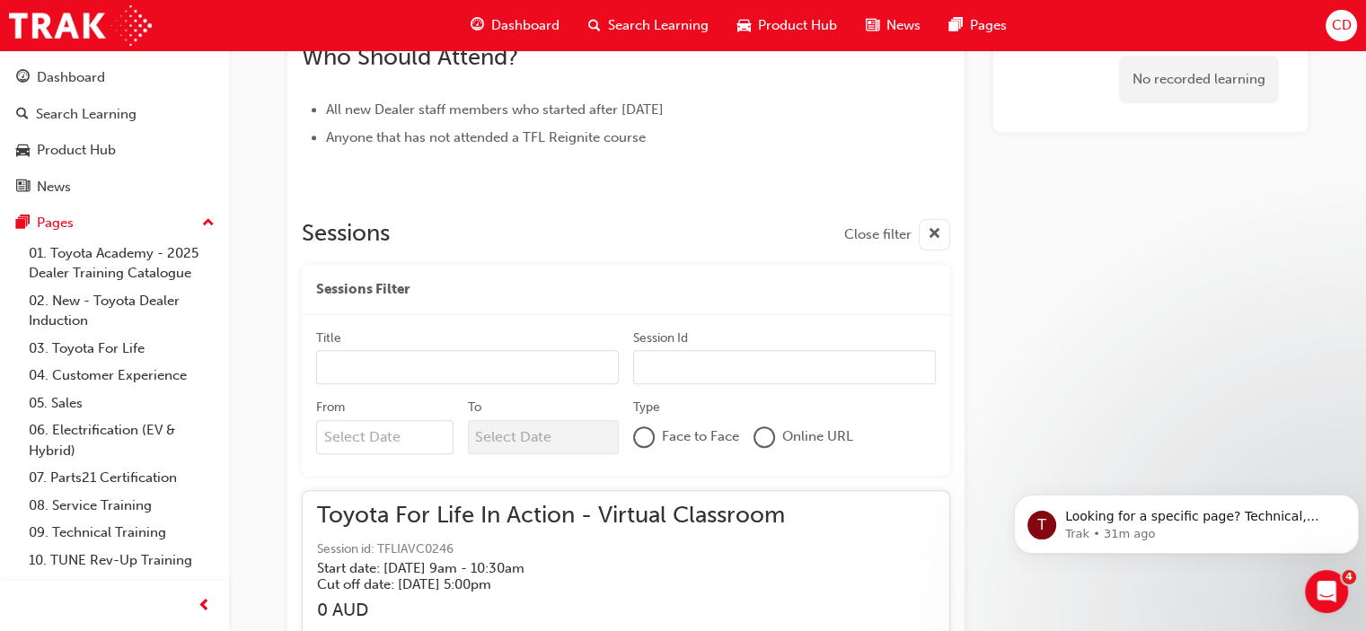
scroll to position [935, 0]
click at [96, 88] on div "Dashboard" at bounding box center [114, 77] width 197 height 22
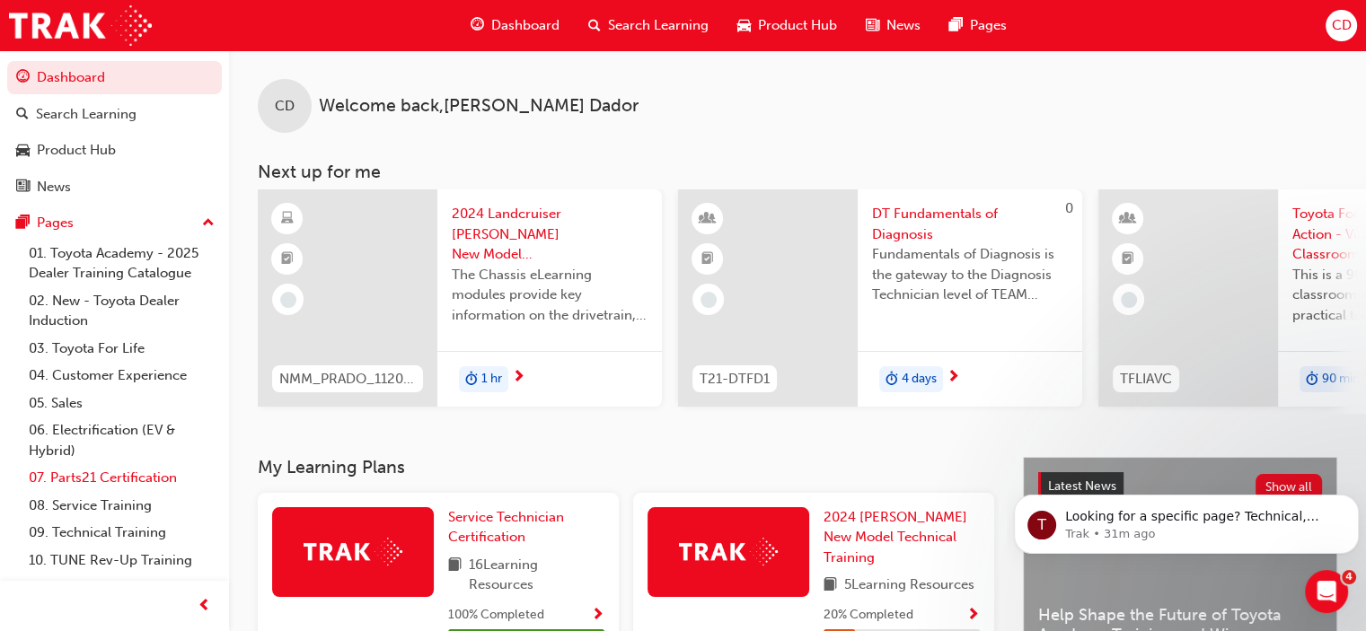
click at [56, 477] on link "07. Parts21 Certification" at bounding box center [122, 478] width 200 height 28
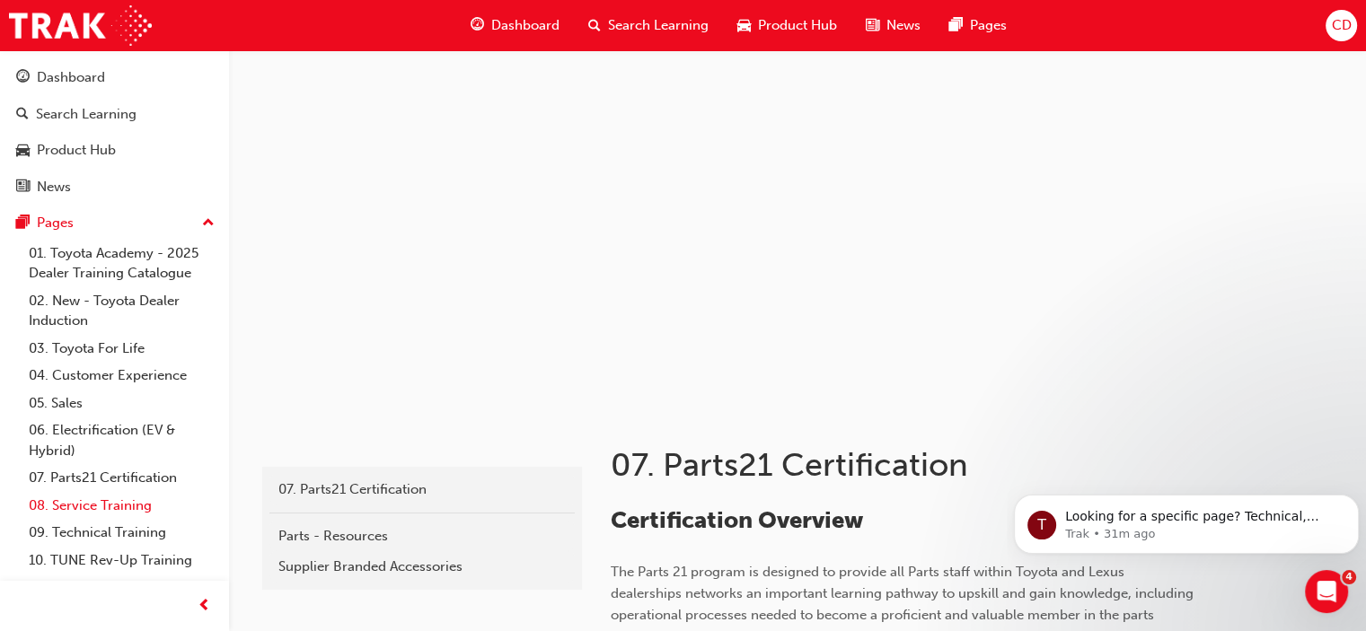
click at [90, 504] on link "08. Service Training" at bounding box center [122, 506] width 200 height 28
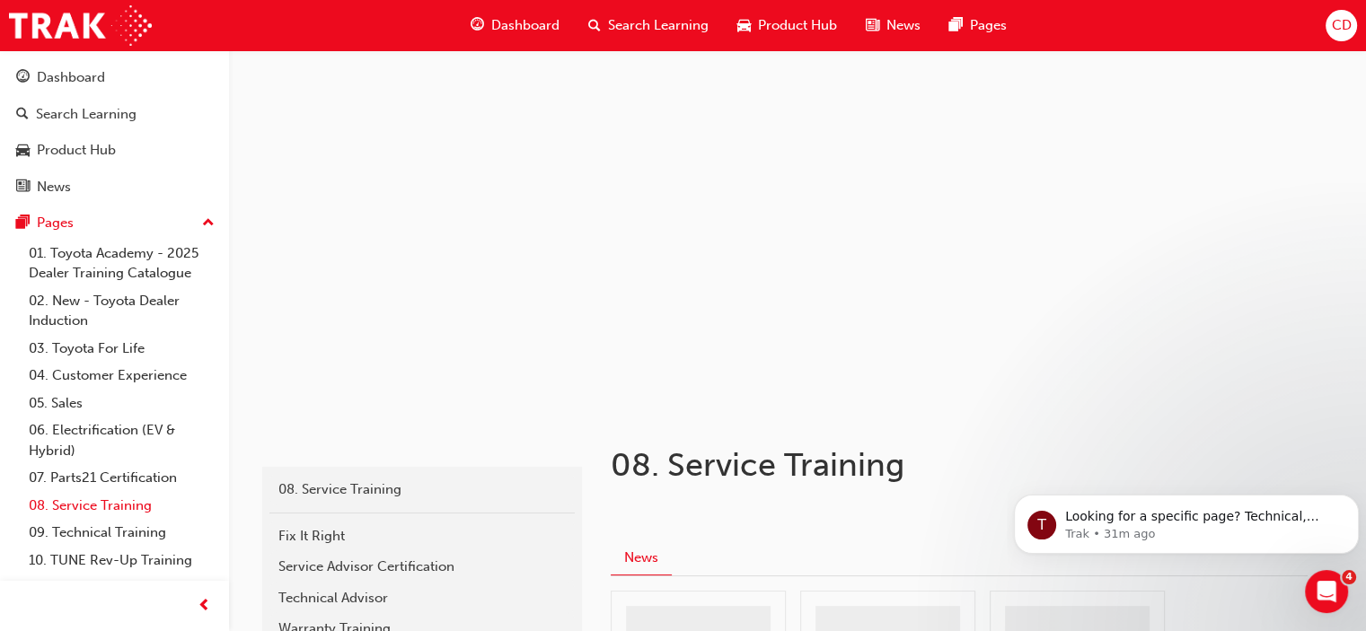
click at [90, 504] on link "08. Service Training" at bounding box center [122, 506] width 200 height 28
click at [63, 180] on div "News" at bounding box center [54, 187] width 34 height 21
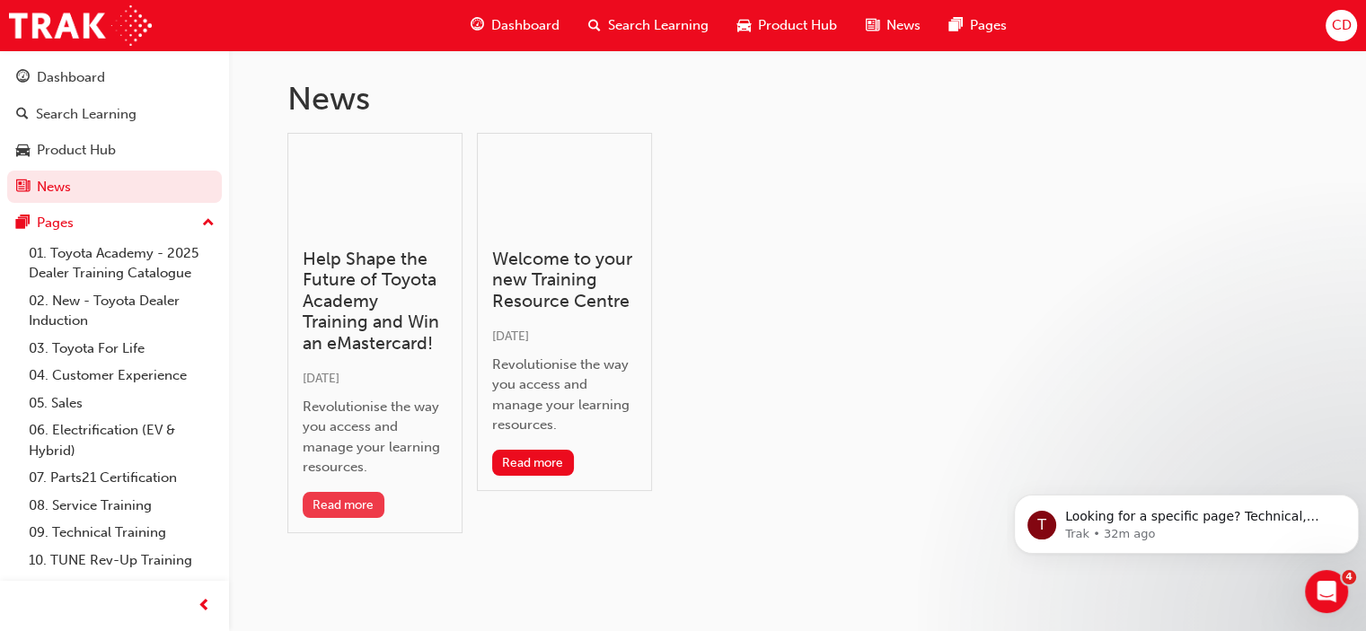
click at [333, 501] on button "Read more" at bounding box center [344, 505] width 82 height 26
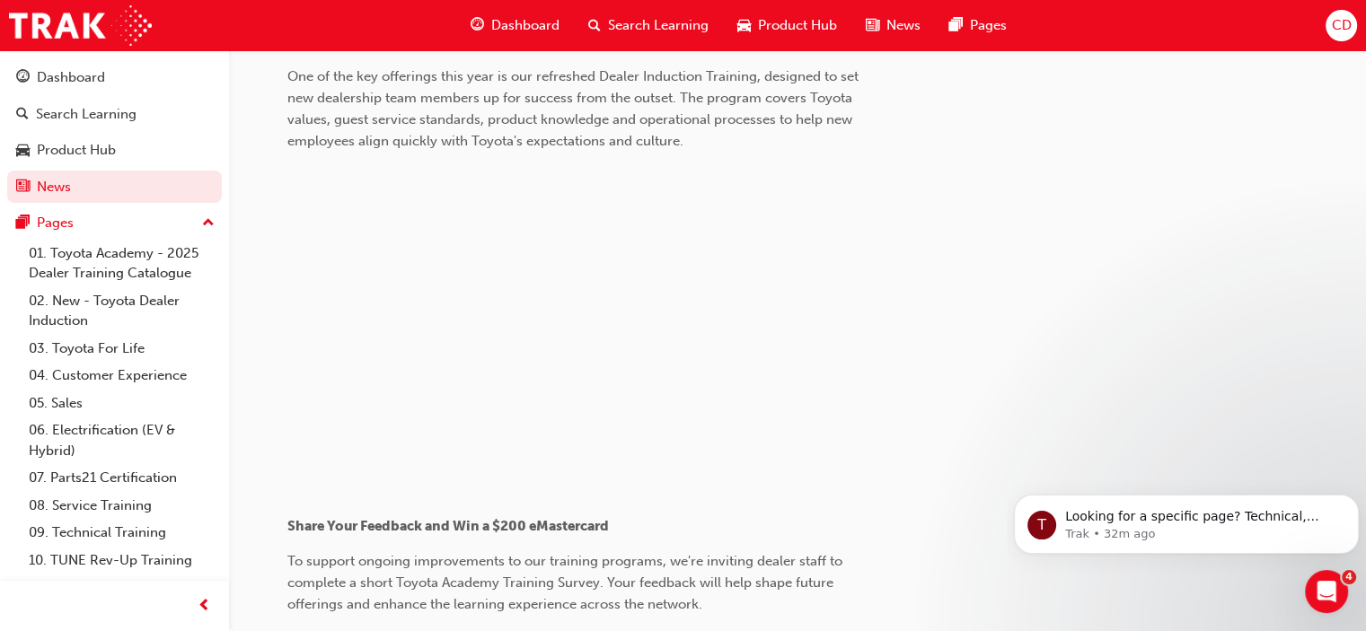
scroll to position [876, 0]
click at [1006, 291] on div "This year has marked an exciting milestone, with the launch of Toyota Academy, …" at bounding box center [648, 212] width 722 height 990
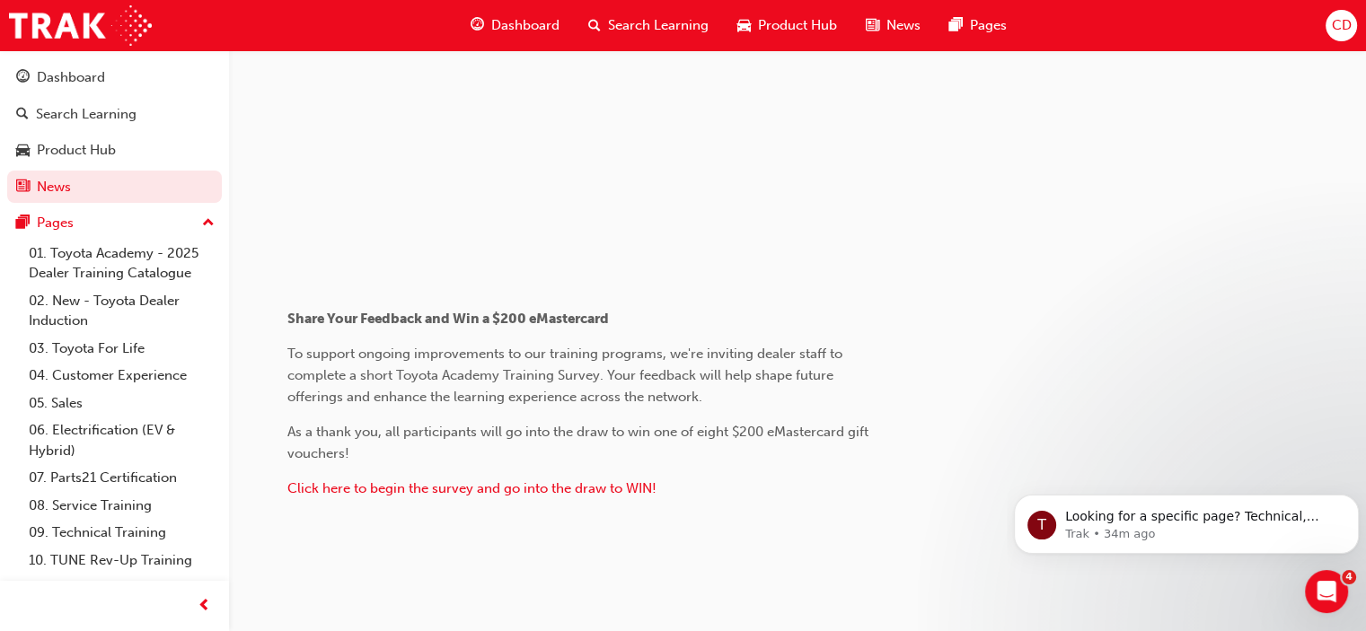
scroll to position [1081, 0]
click at [344, 486] on span "Click here to begin the survey and go into the draw to WIN!" at bounding box center [471, 488] width 369 height 16
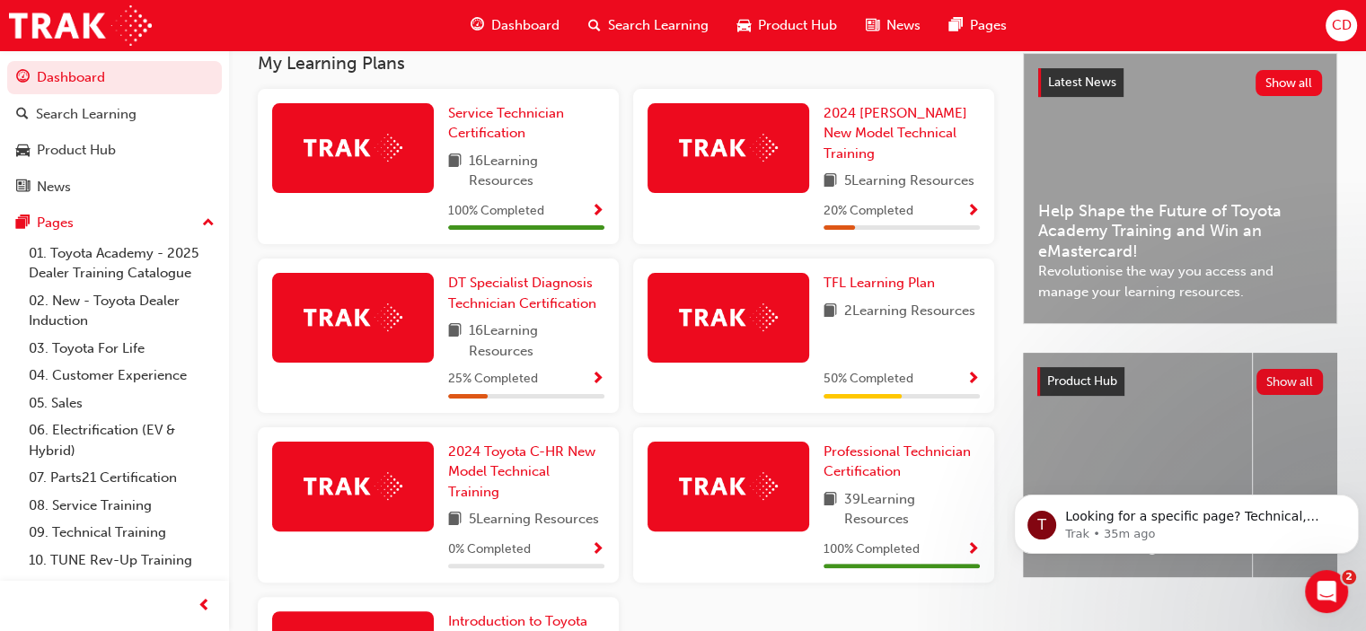
scroll to position [405, 0]
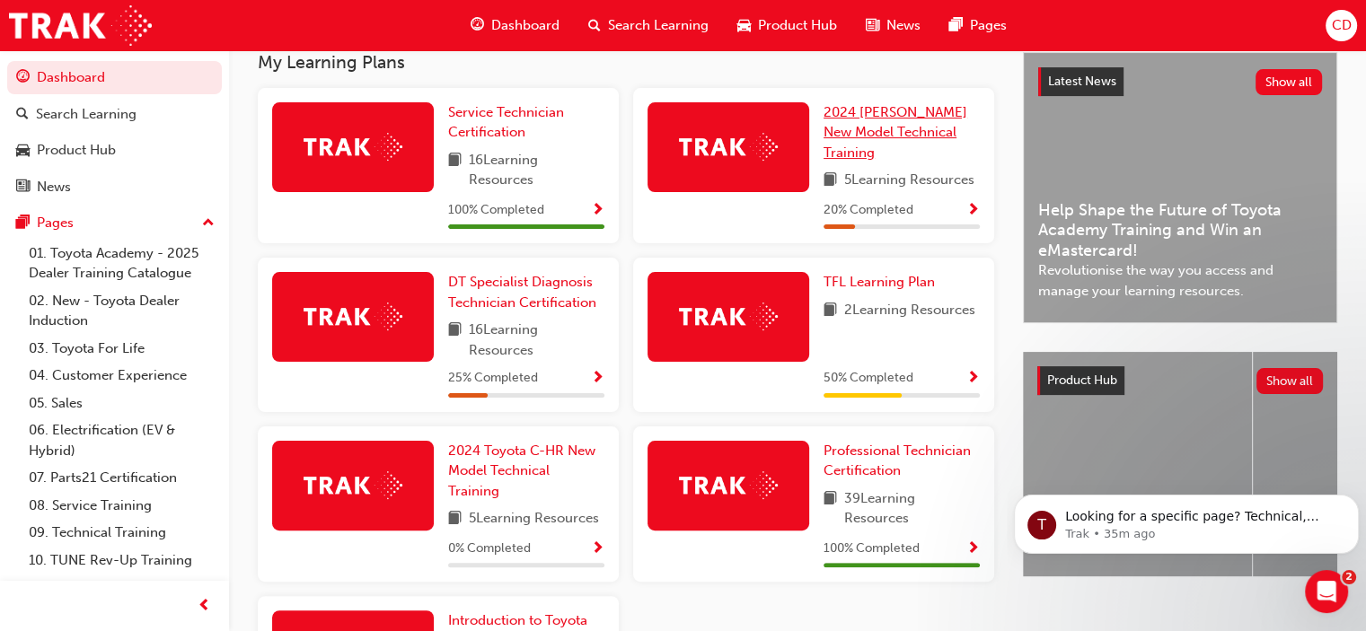
click at [862, 125] on span "2024 [PERSON_NAME] New Model Technical Training" at bounding box center [895, 132] width 144 height 57
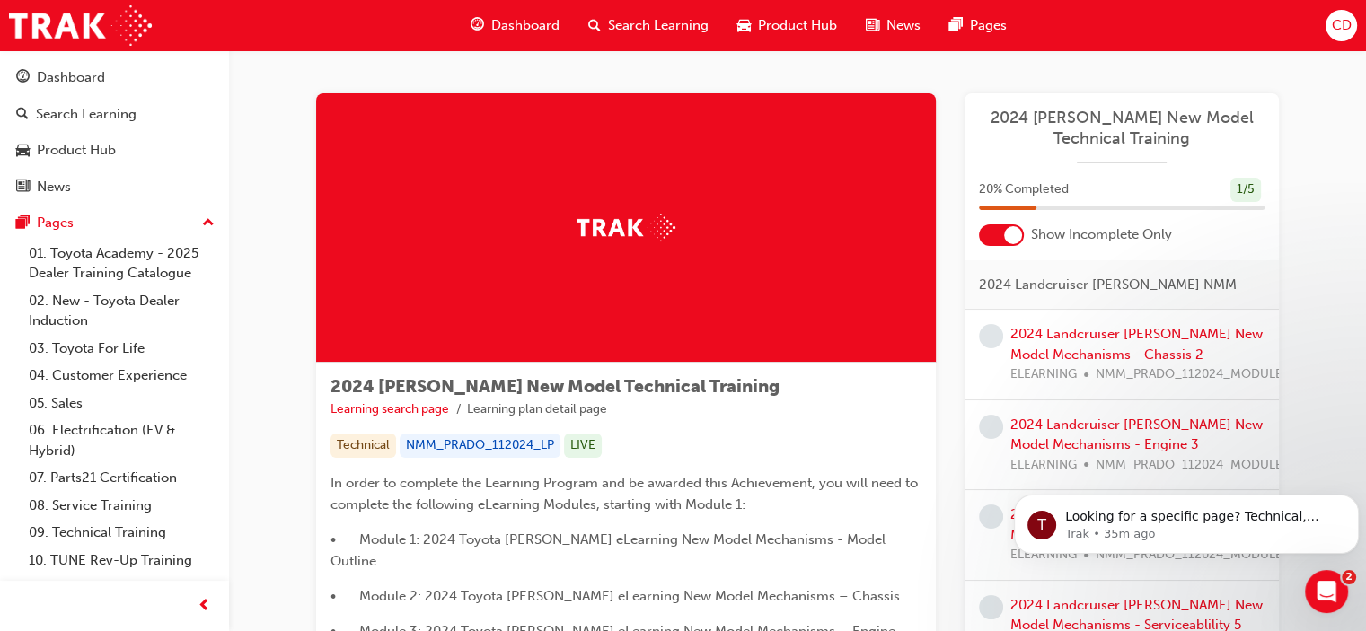
click at [586, 441] on div "LIVE" at bounding box center [583, 446] width 38 height 24
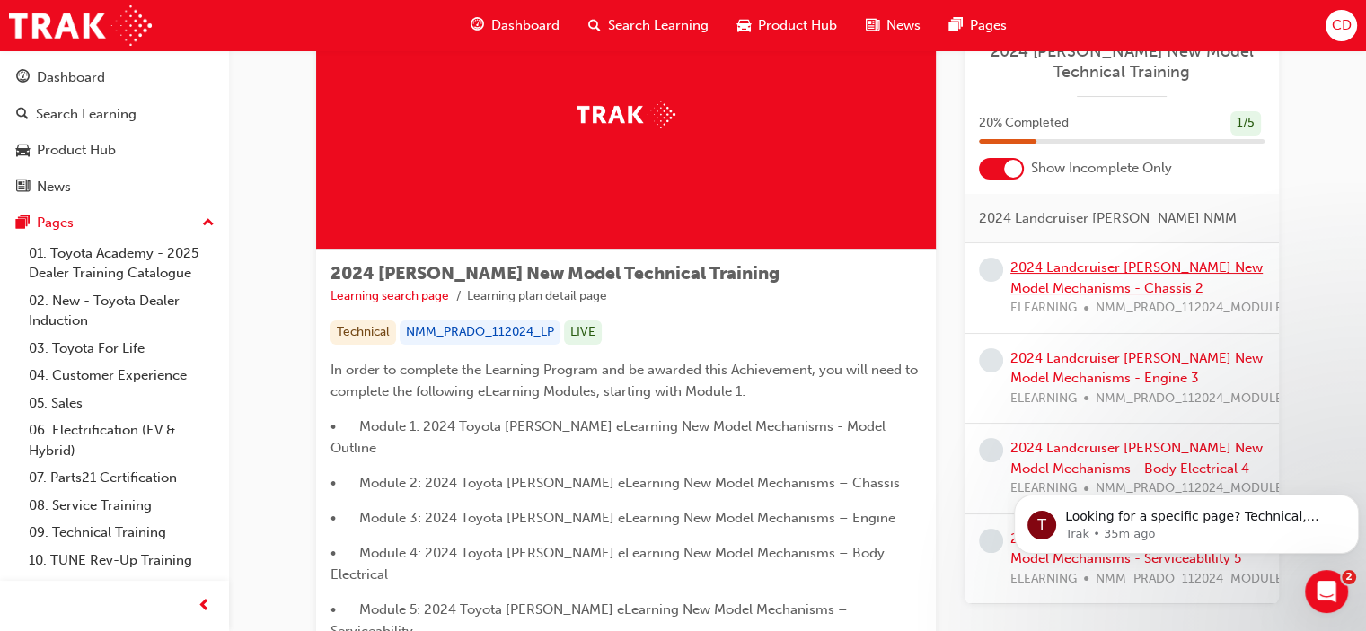
scroll to position [117, 0]
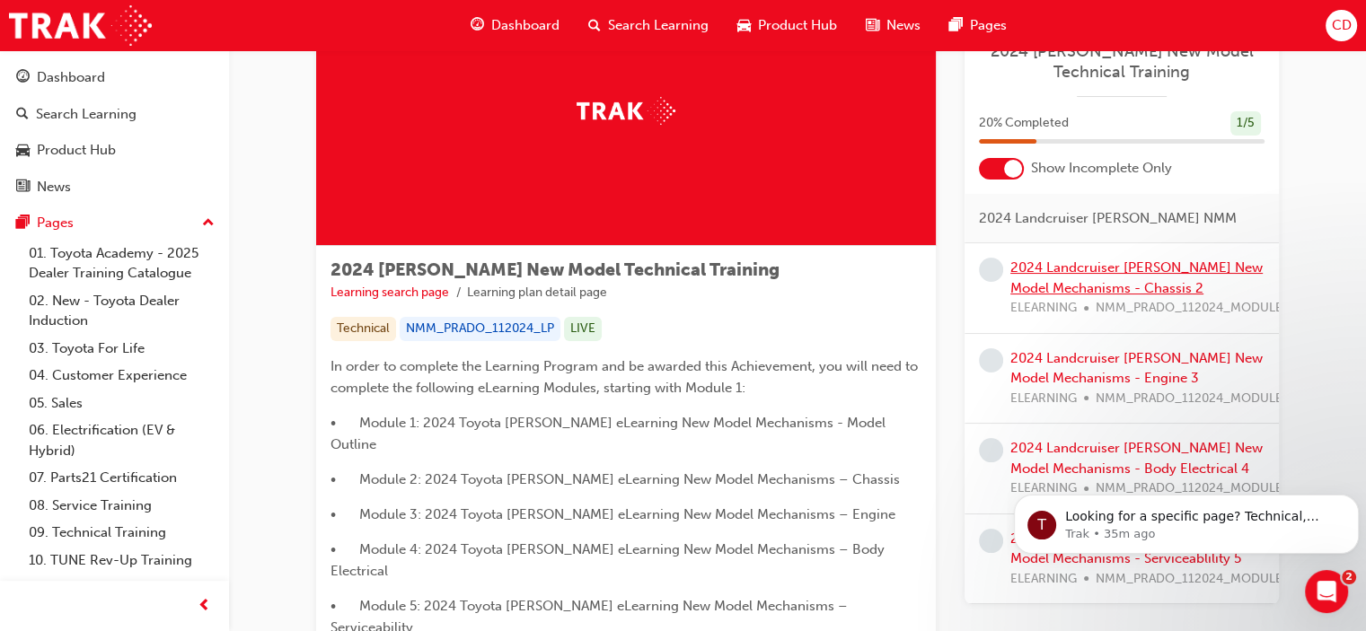
click at [1043, 265] on link "2024 Landcruiser [PERSON_NAME] New Model Mechanisms - Chassis 2" at bounding box center [1136, 278] width 252 height 37
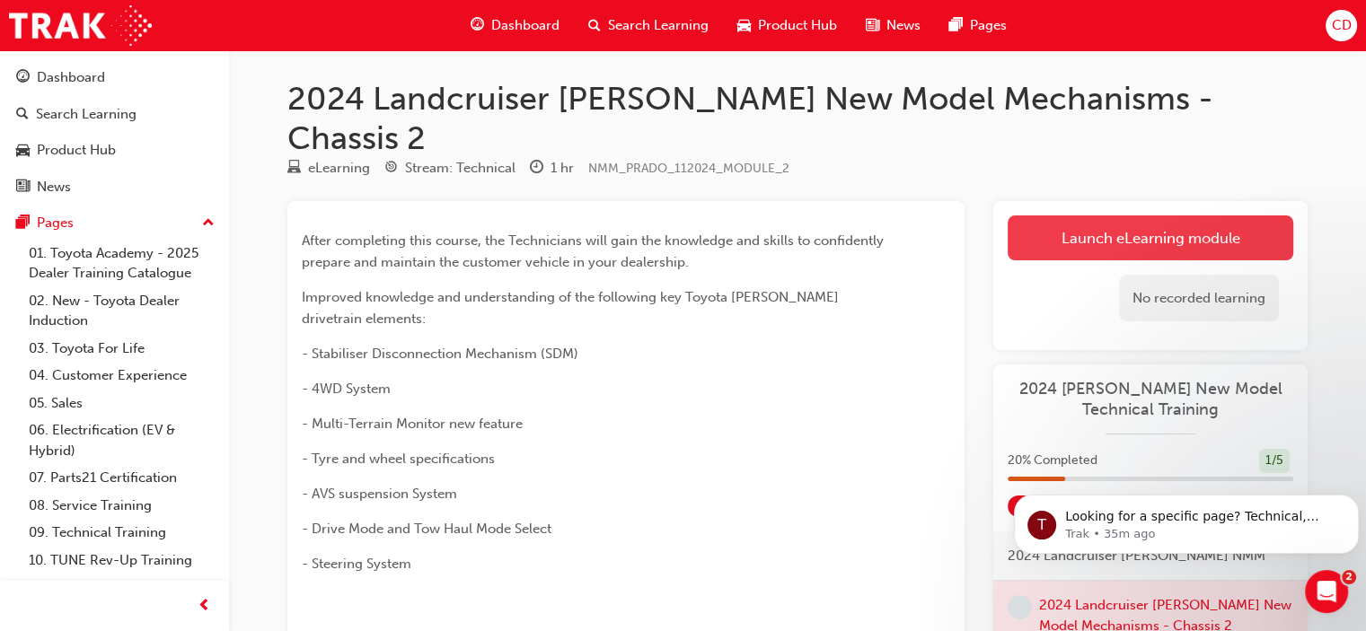
click at [1111, 216] on link "Launch eLearning module" at bounding box center [1151, 238] width 286 height 45
